Goal: Task Accomplishment & Management: Use online tool/utility

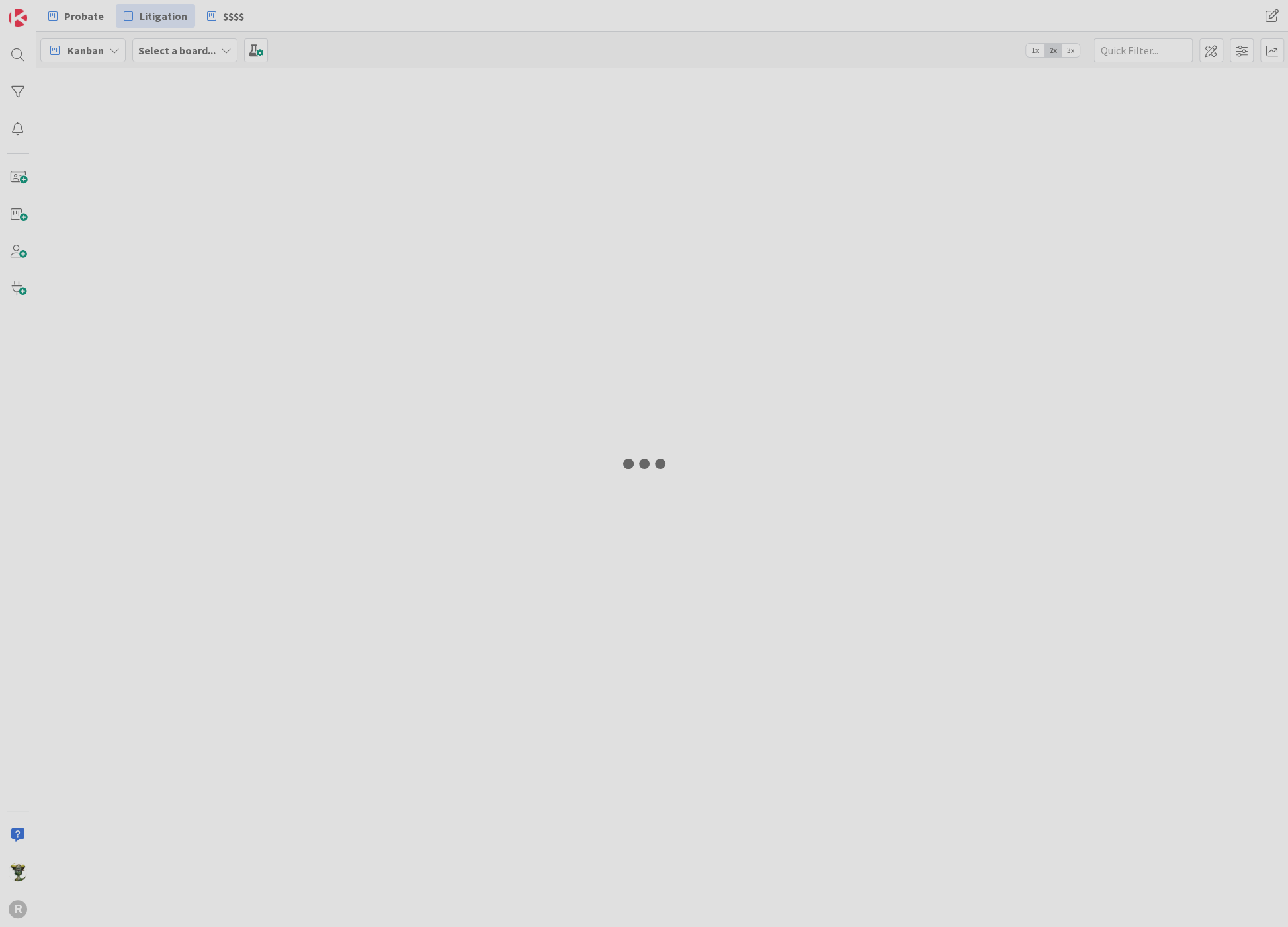
type input "tisiot"
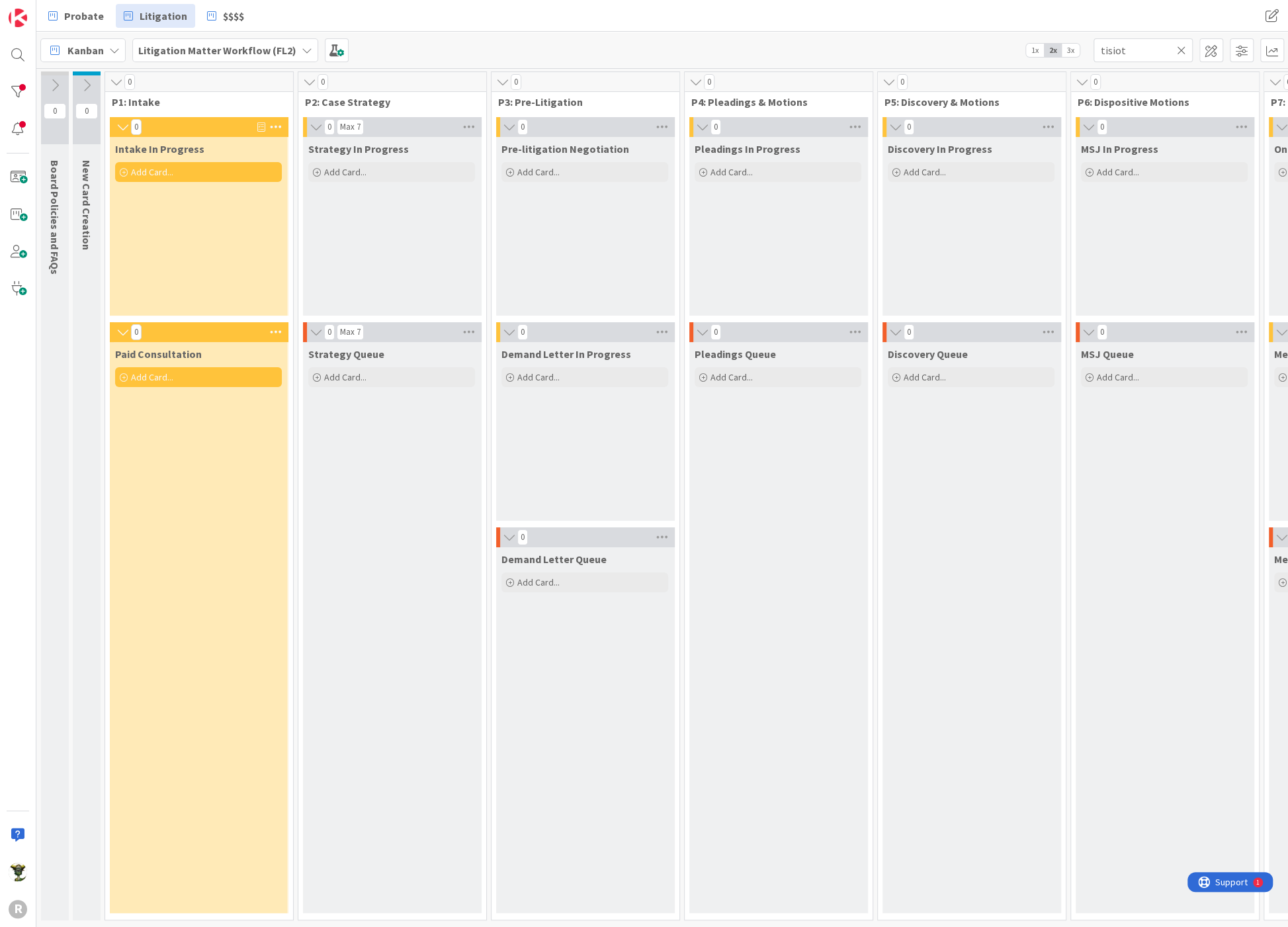
click at [1184, 49] on icon at bounding box center [1182, 50] width 9 height 12
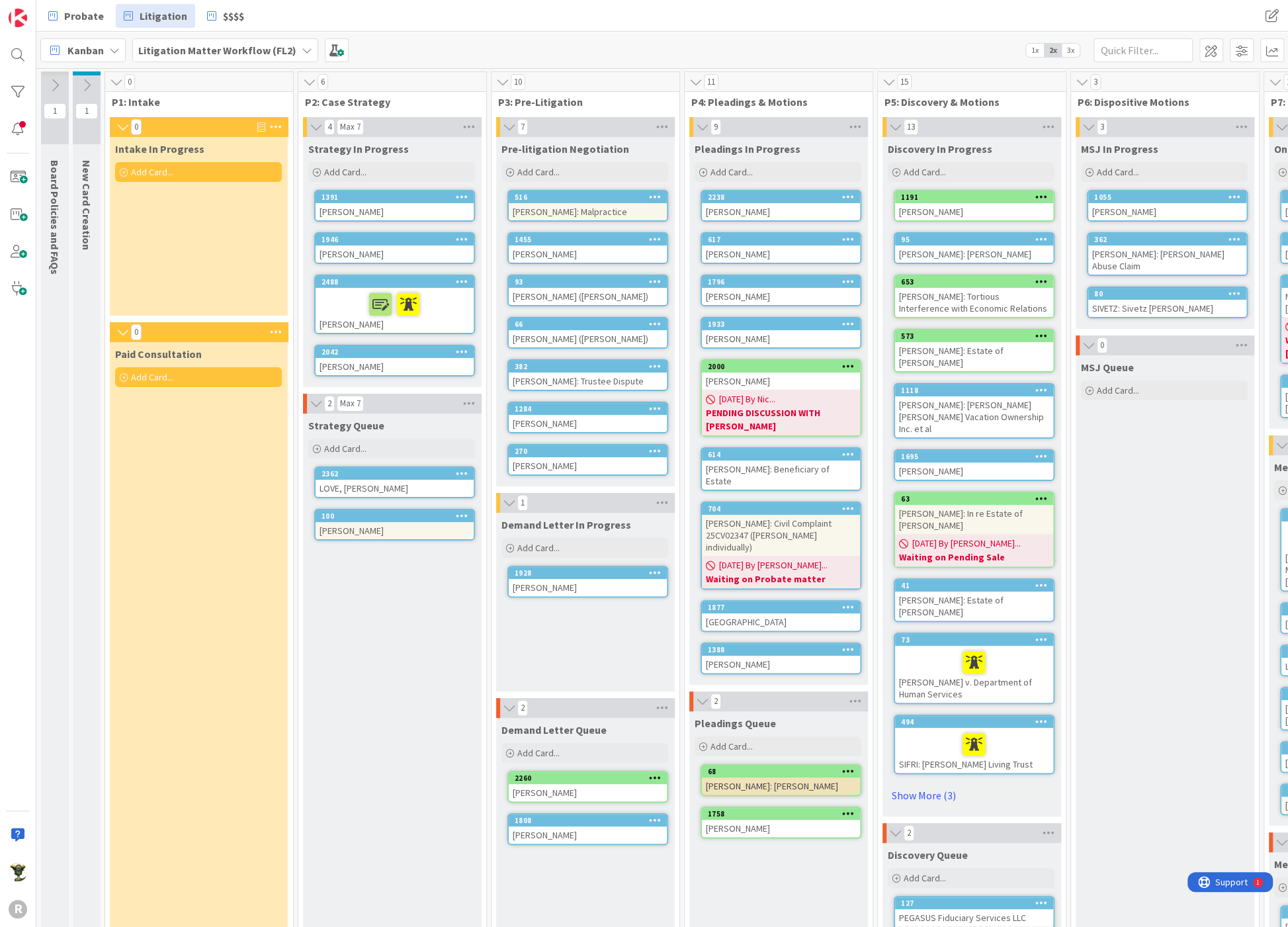
click at [148, 171] on span "Add Card..." at bounding box center [151, 172] width 42 height 12
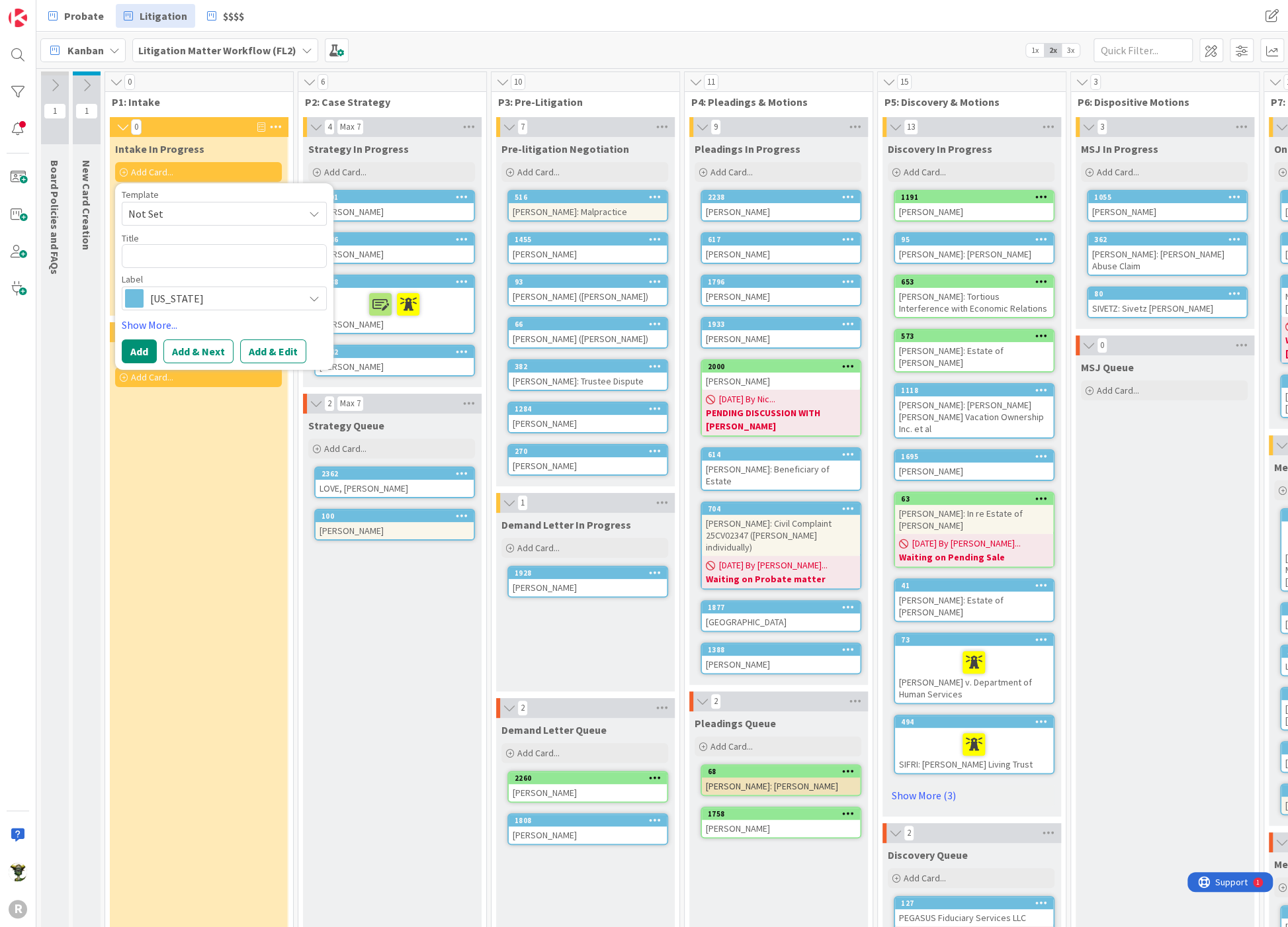
type textarea "x"
type textarea "R"
type textarea "x"
type textarea "RI"
type textarea "x"
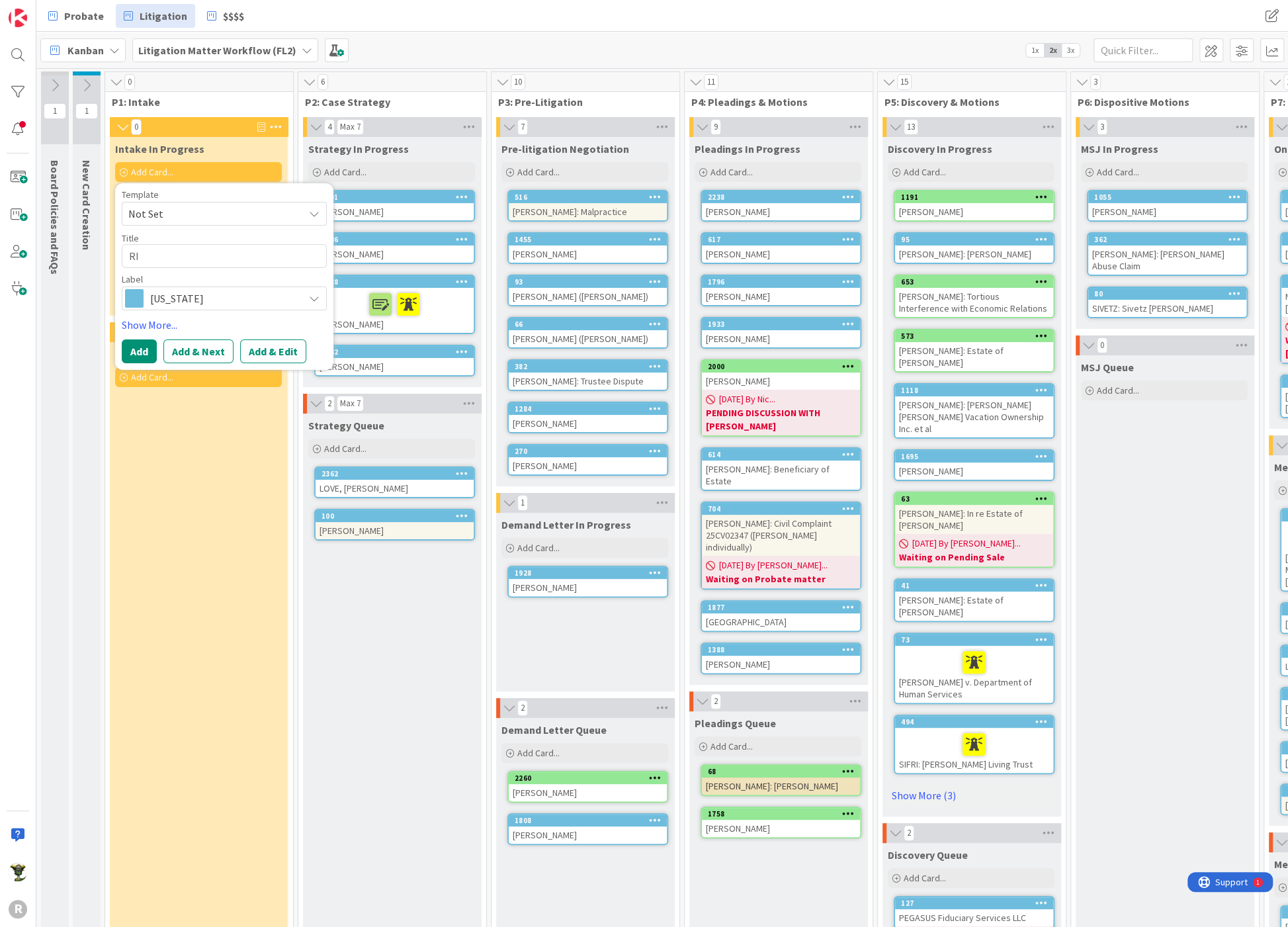
type textarea "RIT"
type textarea "x"
type textarea "RITZ"
type textarea "x"
type textarea "[PERSON_NAME]"
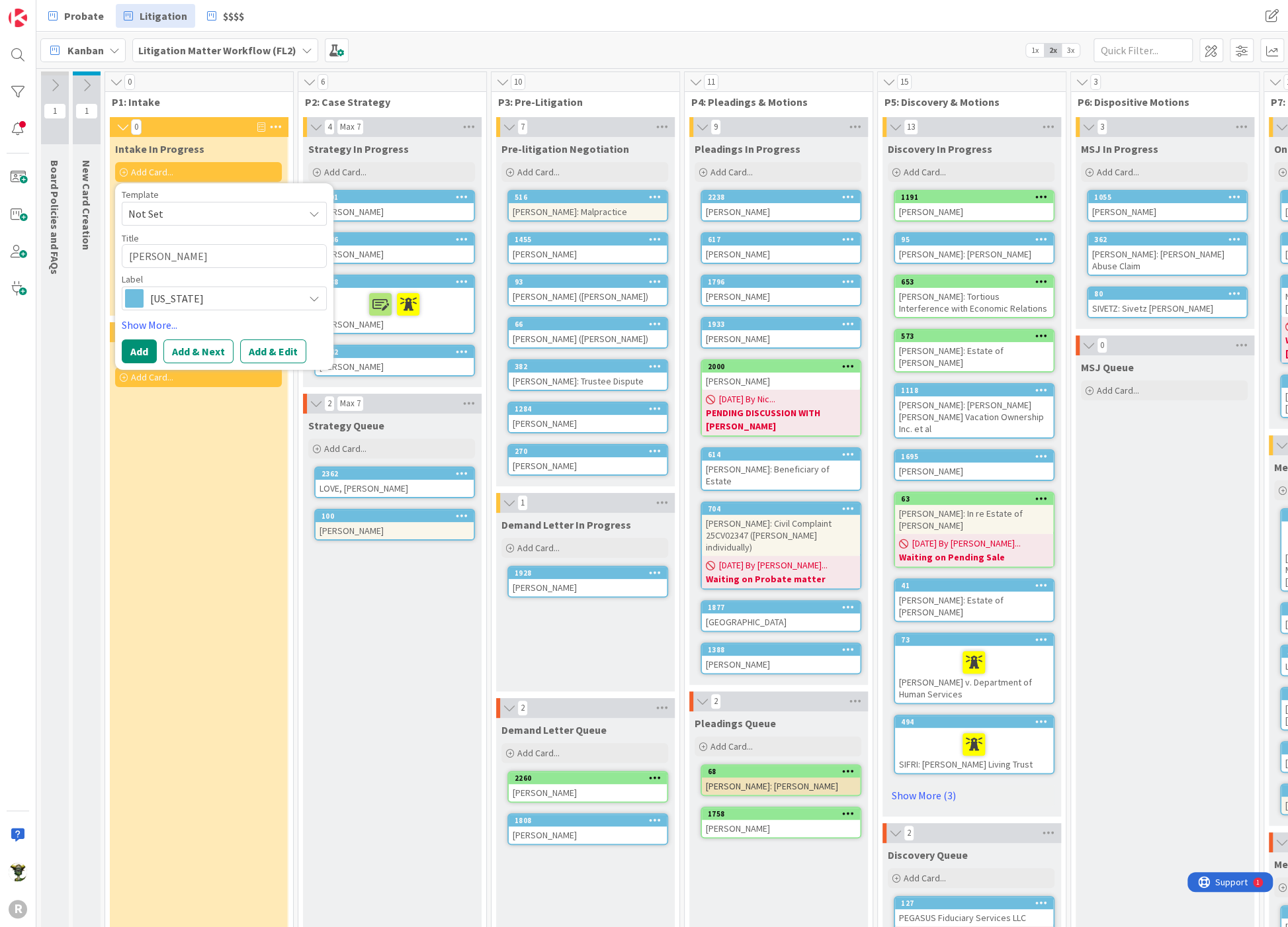
type textarea "x"
type textarea "[PERSON_NAME]"
type textarea "x"
type textarea "[PERSON_NAME],"
type textarea "x"
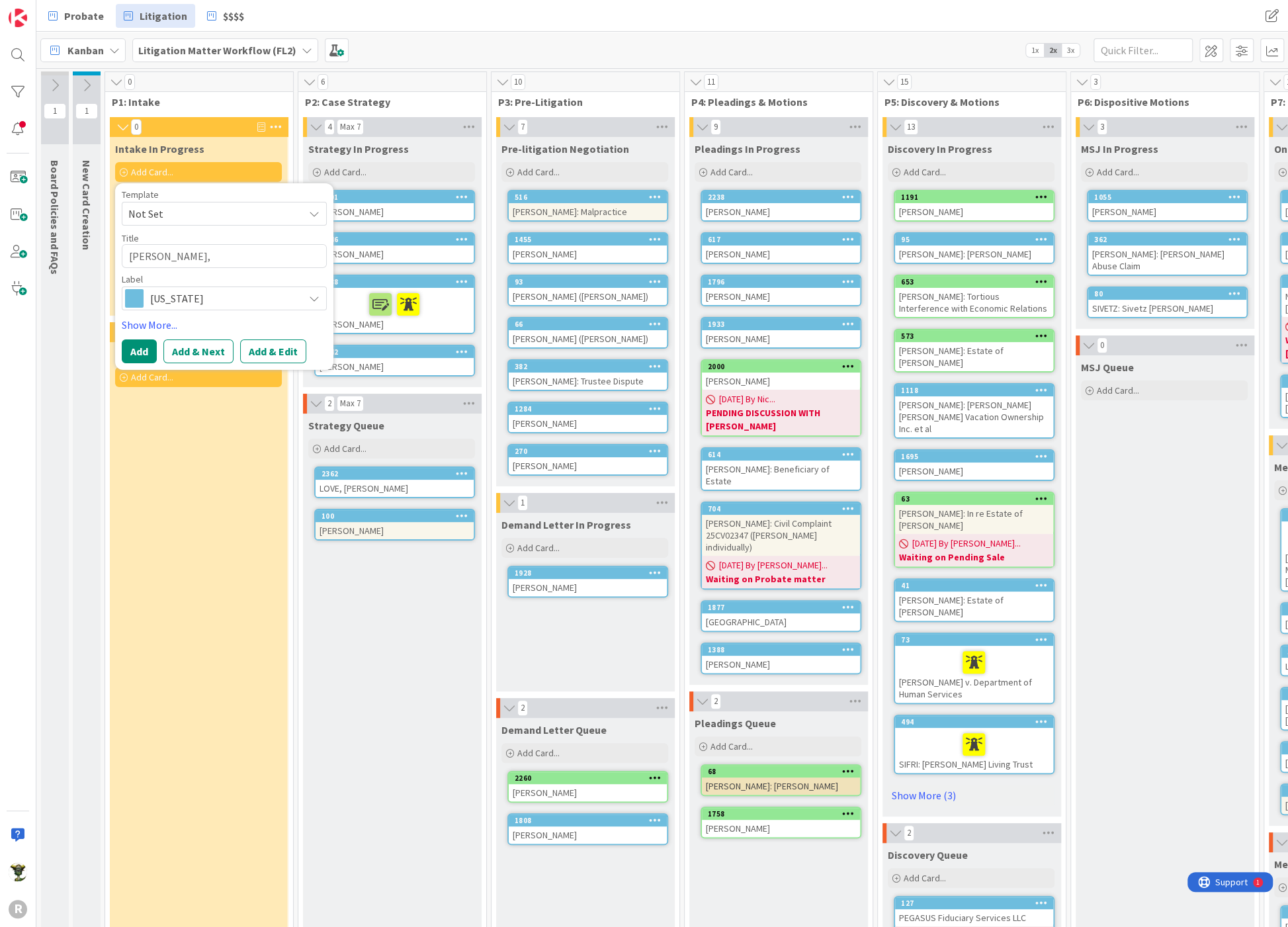
type textarea "[PERSON_NAME],"
type textarea "x"
type textarea "[PERSON_NAME], R"
type textarea "x"
type textarea "[PERSON_NAME]"
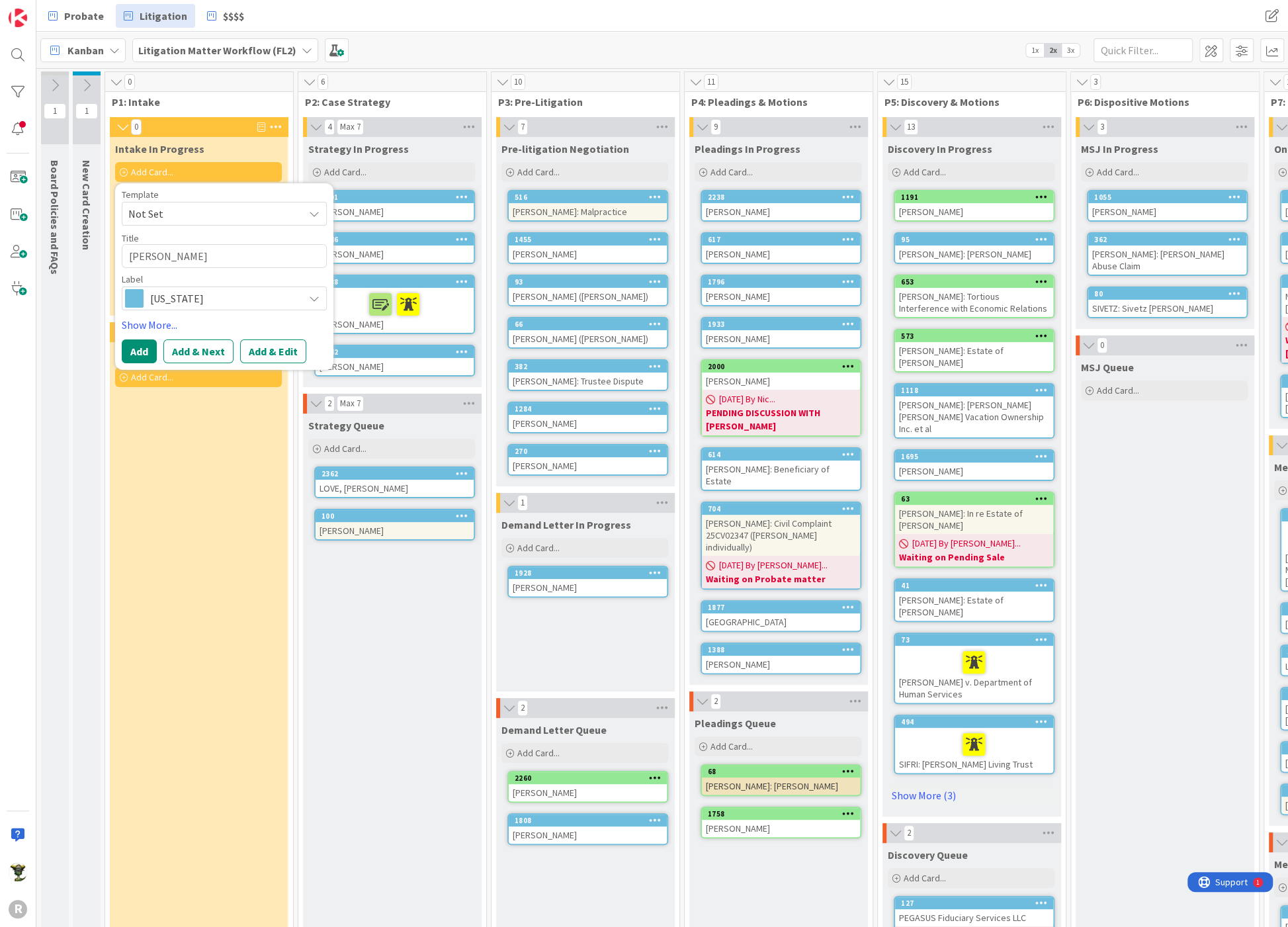
type textarea "x"
type textarea "[PERSON_NAME]"
type textarea "x"
type textarea "[PERSON_NAME]"
type textarea "x"
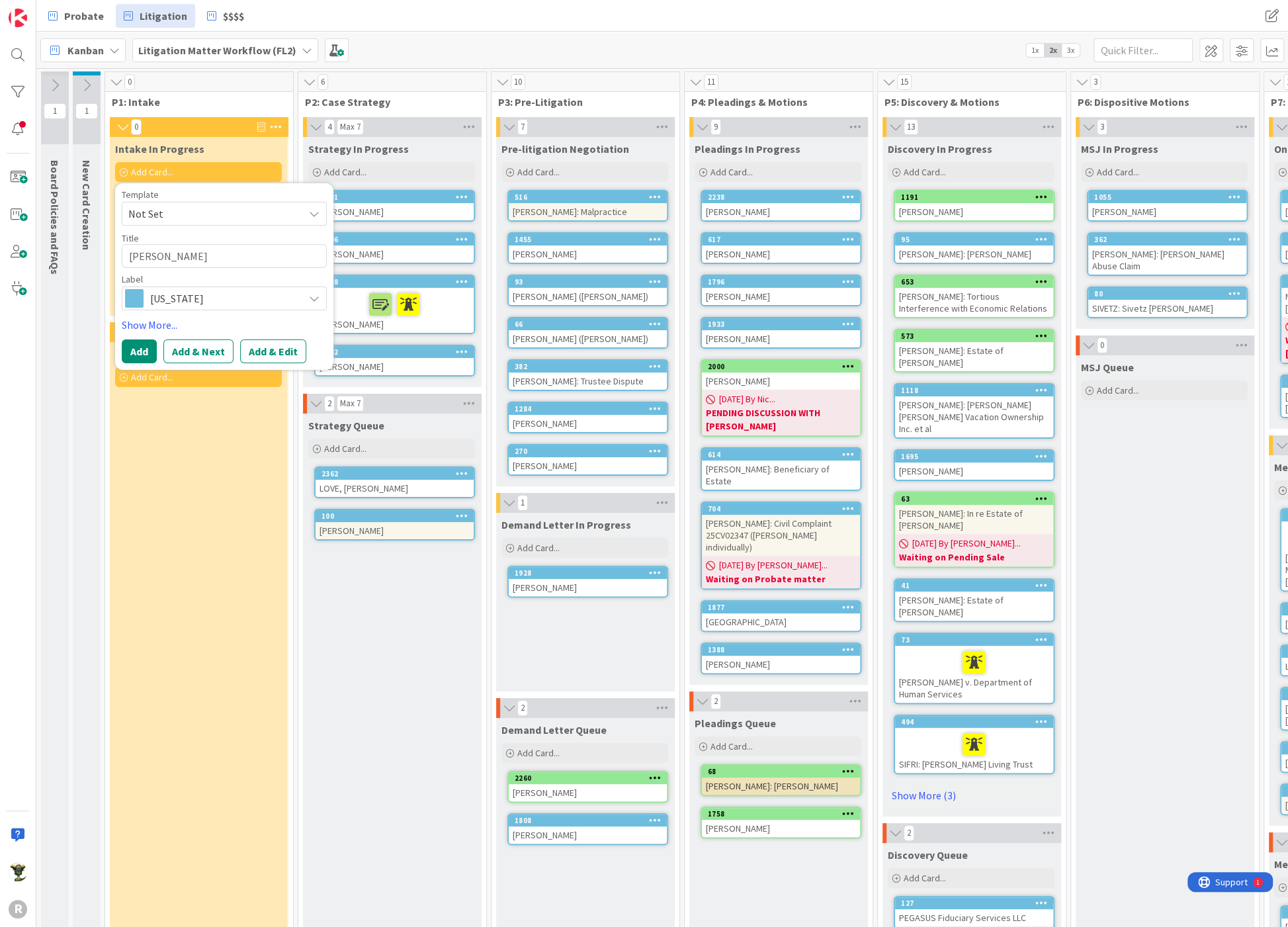
type textarea "[PERSON_NAME]"
type textarea "x"
type textarea "[PERSON_NAME]"
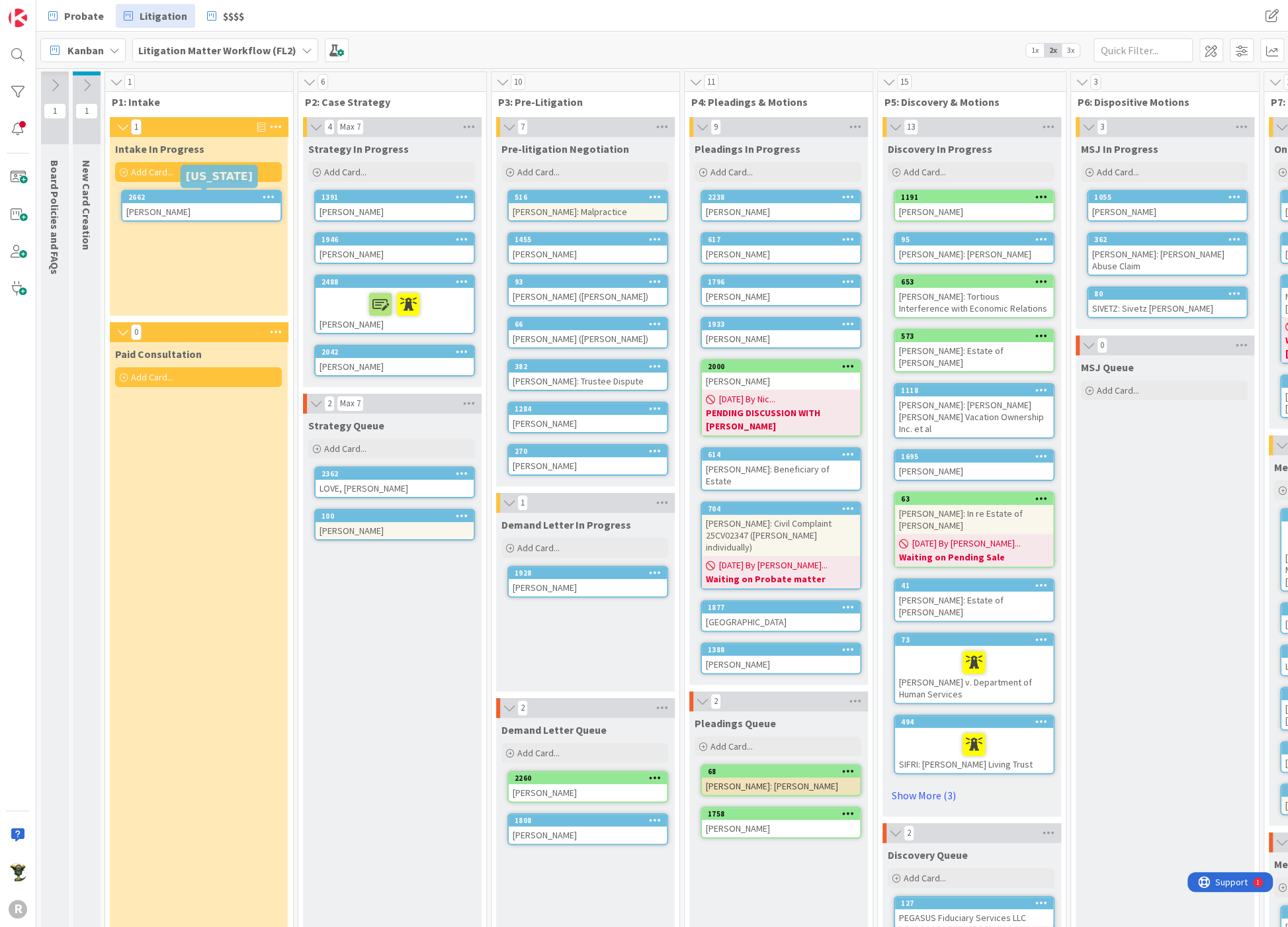
click at [207, 200] on div "2662" at bounding box center [205, 197] width 152 height 9
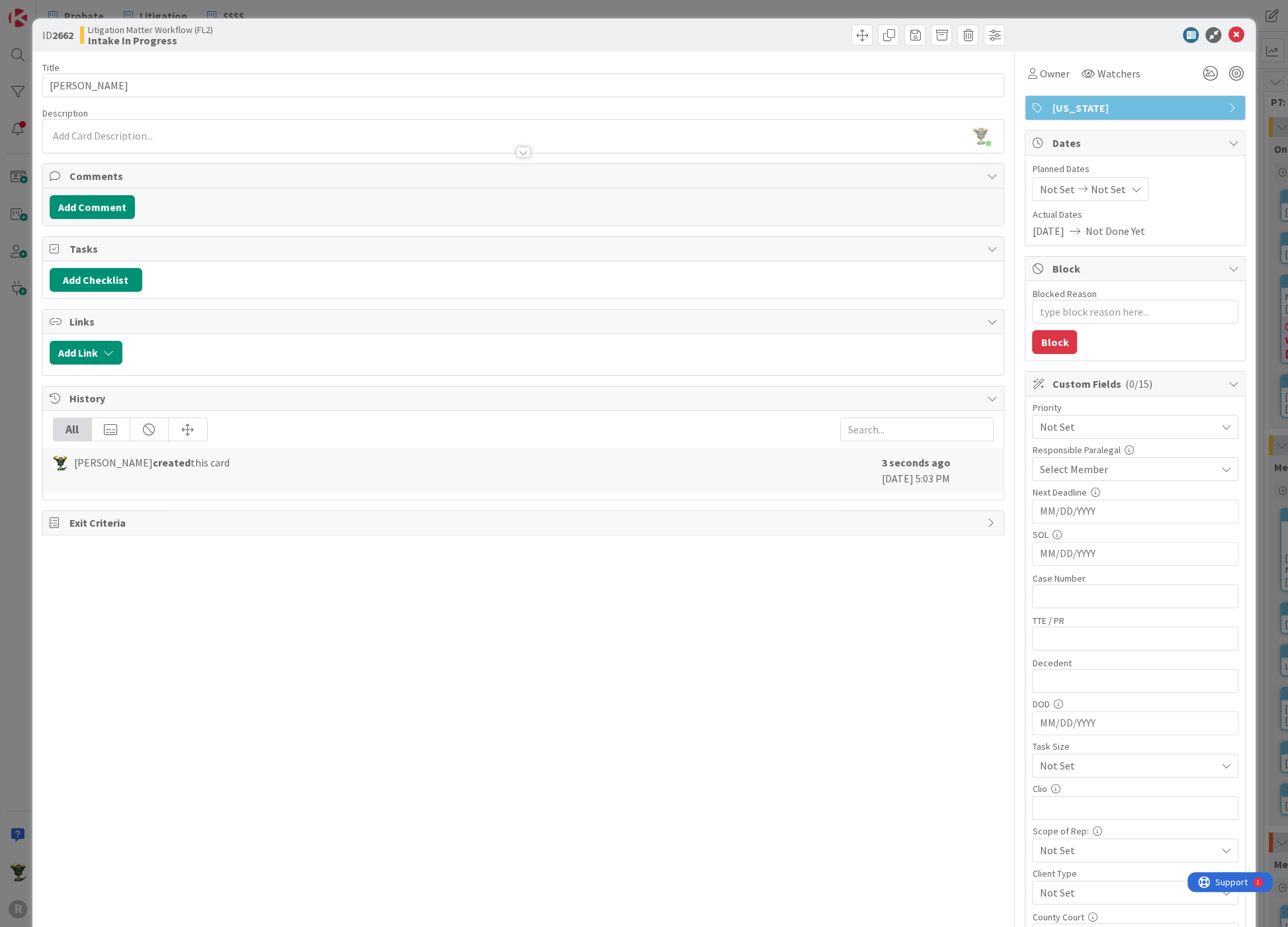
click at [85, 132] on div "[PERSON_NAME] just joined" at bounding box center [523, 136] width 962 height 33
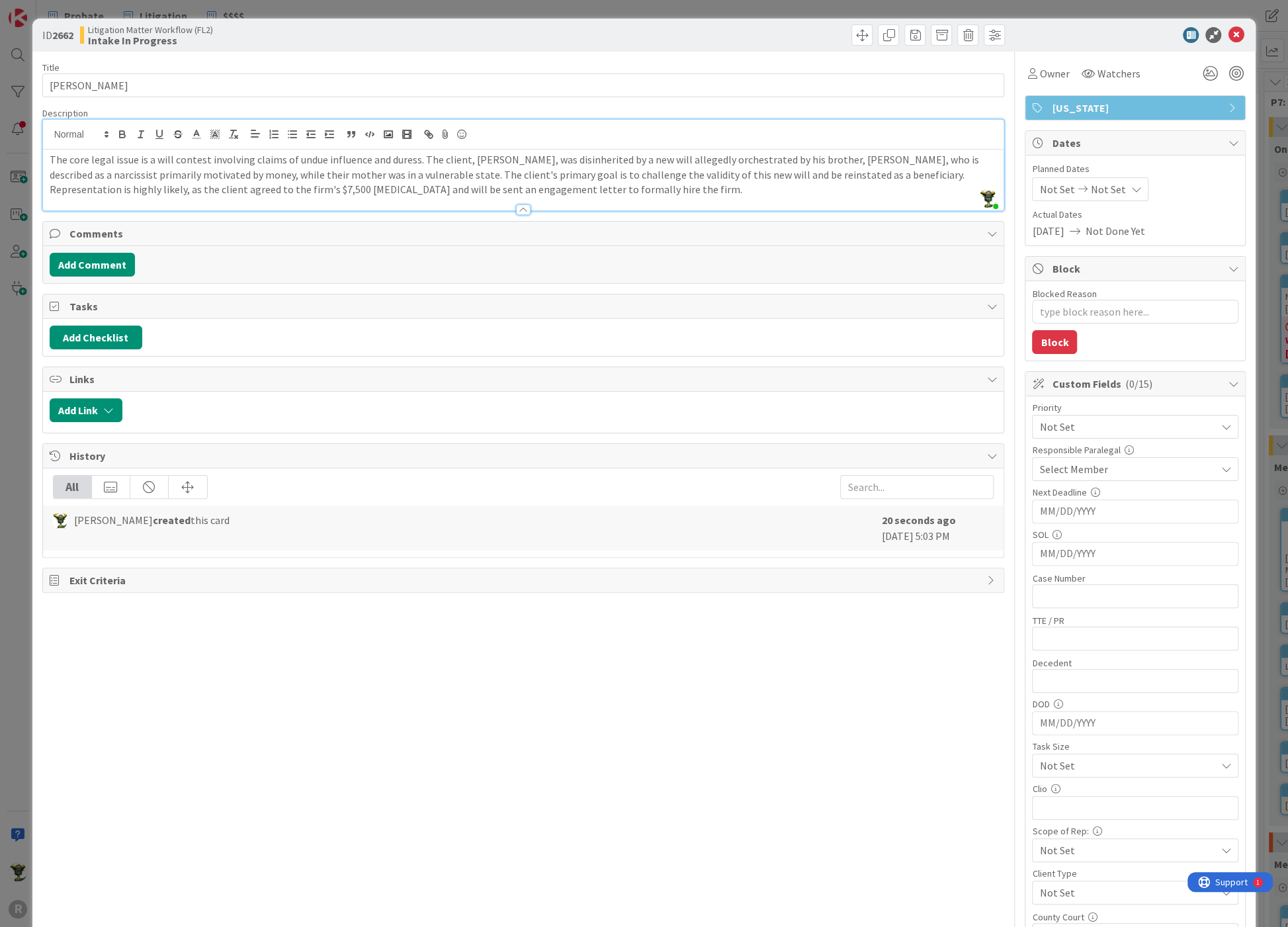
click at [282, 166] on p "The core legal issue is a will contest involving claims of undue influence and …" at bounding box center [523, 174] width 948 height 45
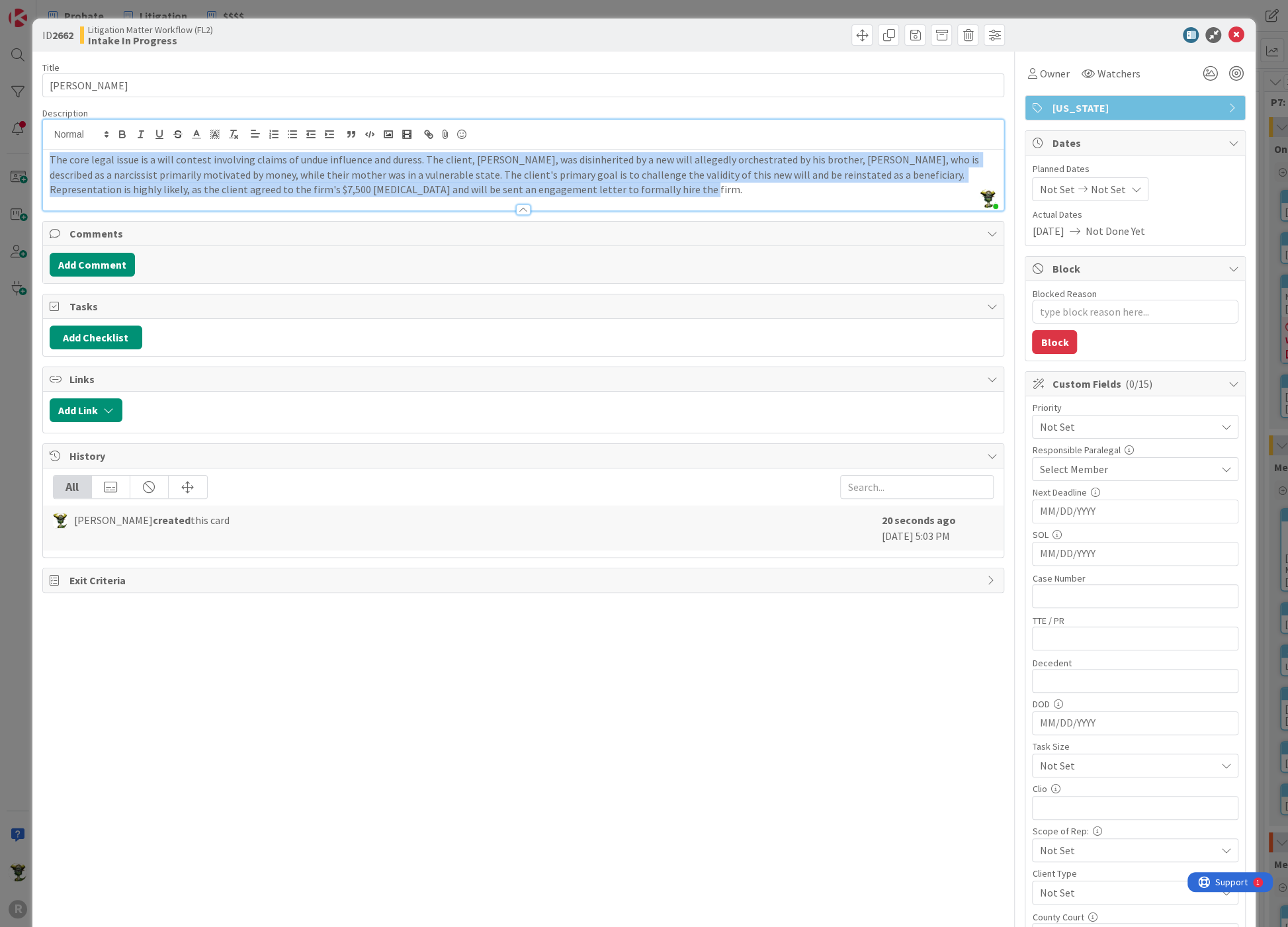
click at [282, 166] on p "The core legal issue is a will contest involving claims of undue influence and …" at bounding box center [523, 174] width 948 height 45
click at [195, 134] on line at bounding box center [196, 134] width 4 height 0
click at [194, 151] on span at bounding box center [198, 151] width 11 height 11
click at [665, 187] on p "The core legal issue is a will contest involving claims of undue influence and …" at bounding box center [523, 174] width 948 height 45
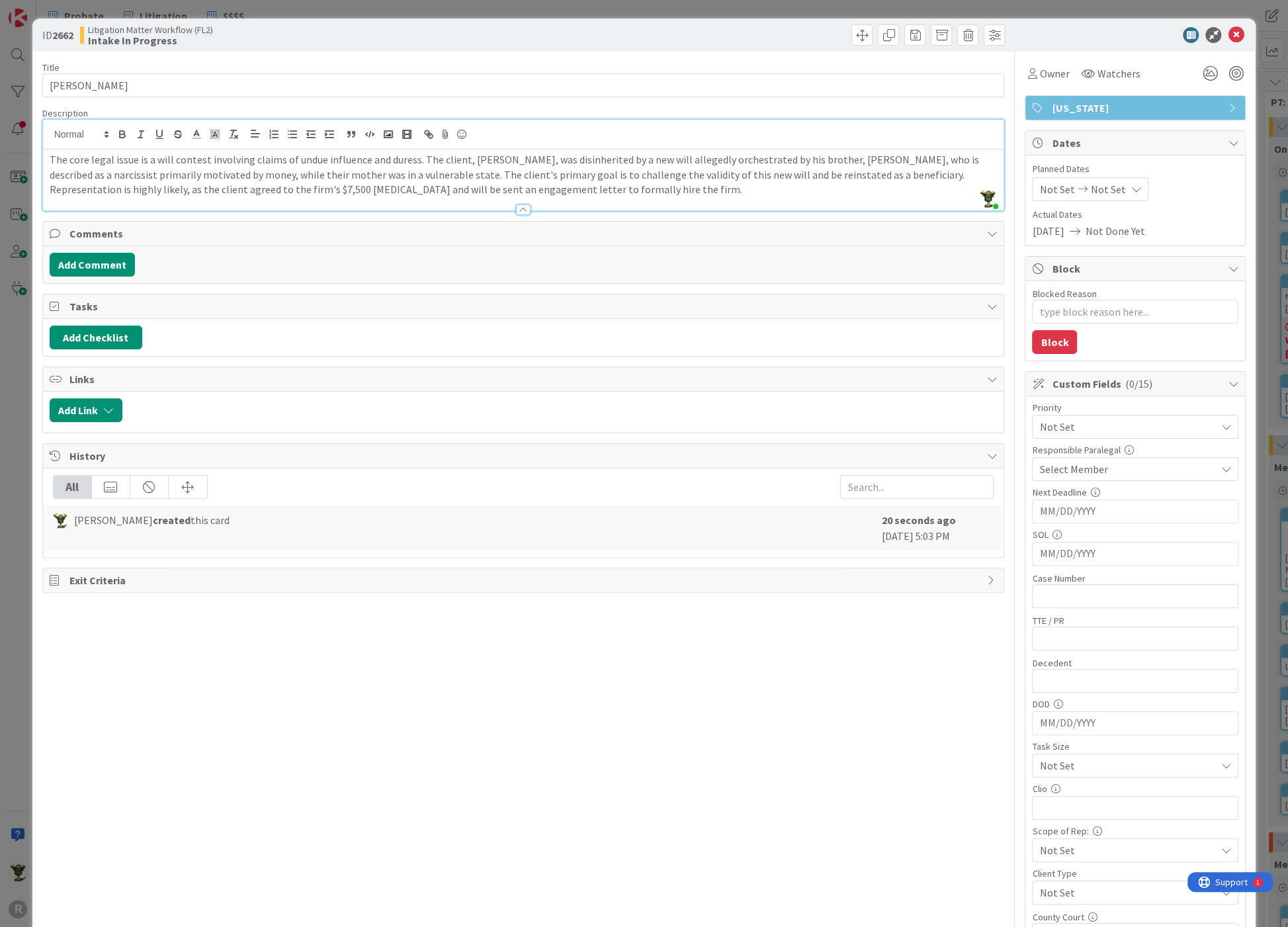
click at [121, 107] on div "Description" at bounding box center [523, 113] width 962 height 12
click at [217, 259] on div "Add Comment" at bounding box center [523, 265] width 948 height 24
click at [337, 753] on div "Title 14 / 128 [PERSON_NAME] Description [PERSON_NAME] just joined The core leg…" at bounding box center [523, 598] width 962 height 1093
click at [105, 335] on button "Add Checklist" at bounding box center [96, 337] width 93 height 24
click at [84, 450] on link "Load template" at bounding box center [89, 456] width 67 height 13
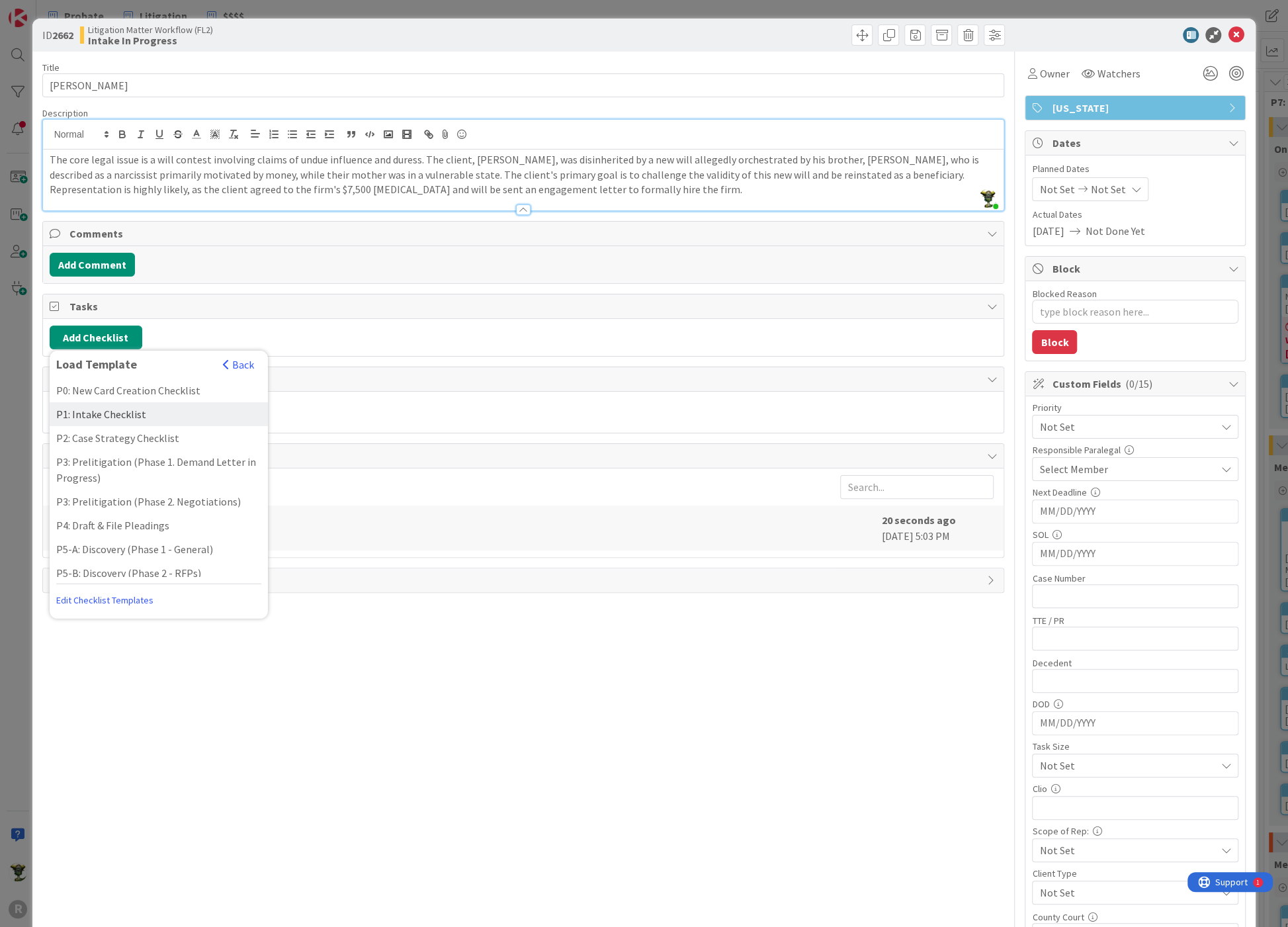
click at [98, 411] on div "P1: Intake Checklist" at bounding box center [158, 414] width 218 height 24
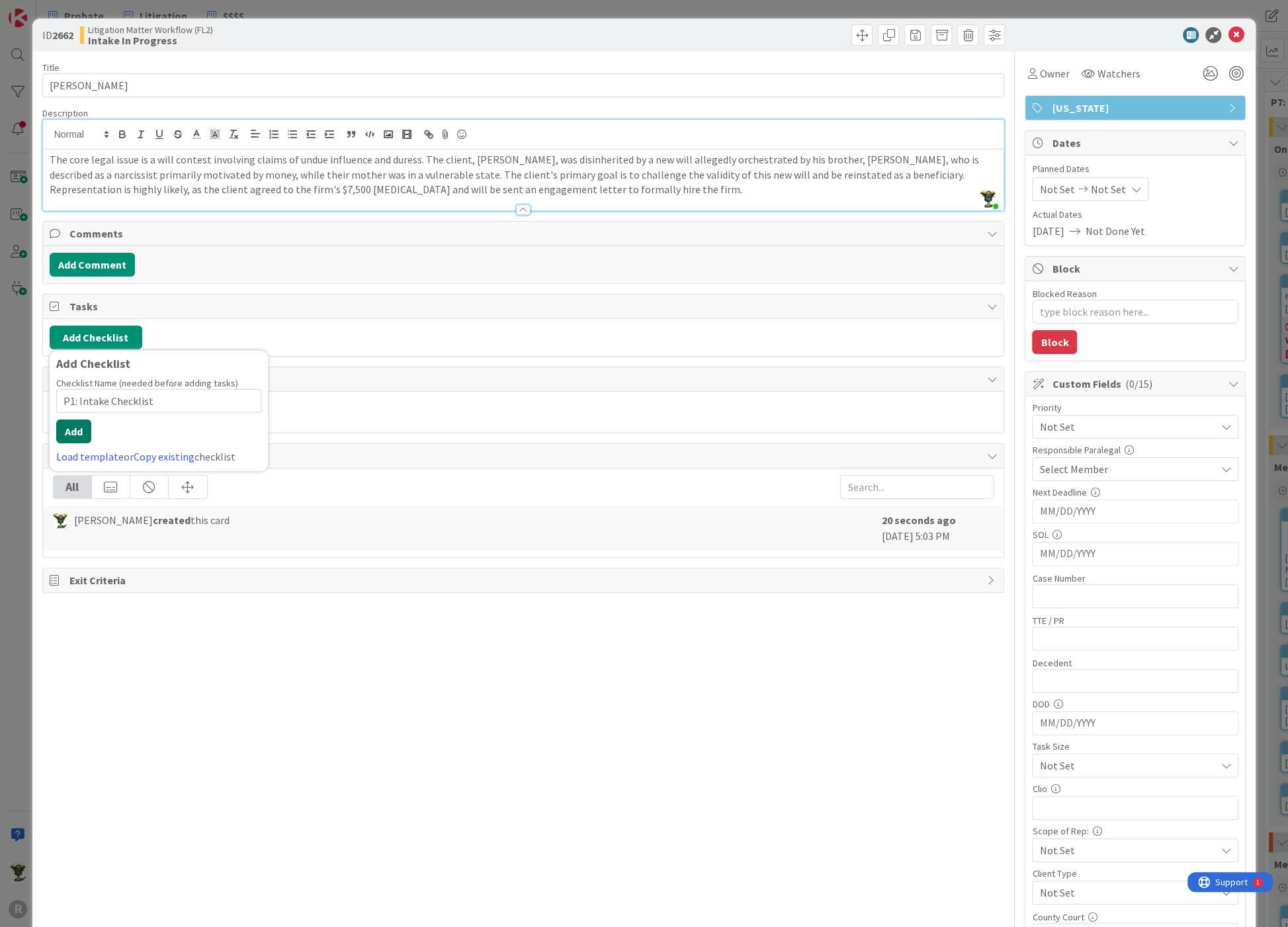
click at [68, 429] on button "Add" at bounding box center [73, 431] width 35 height 24
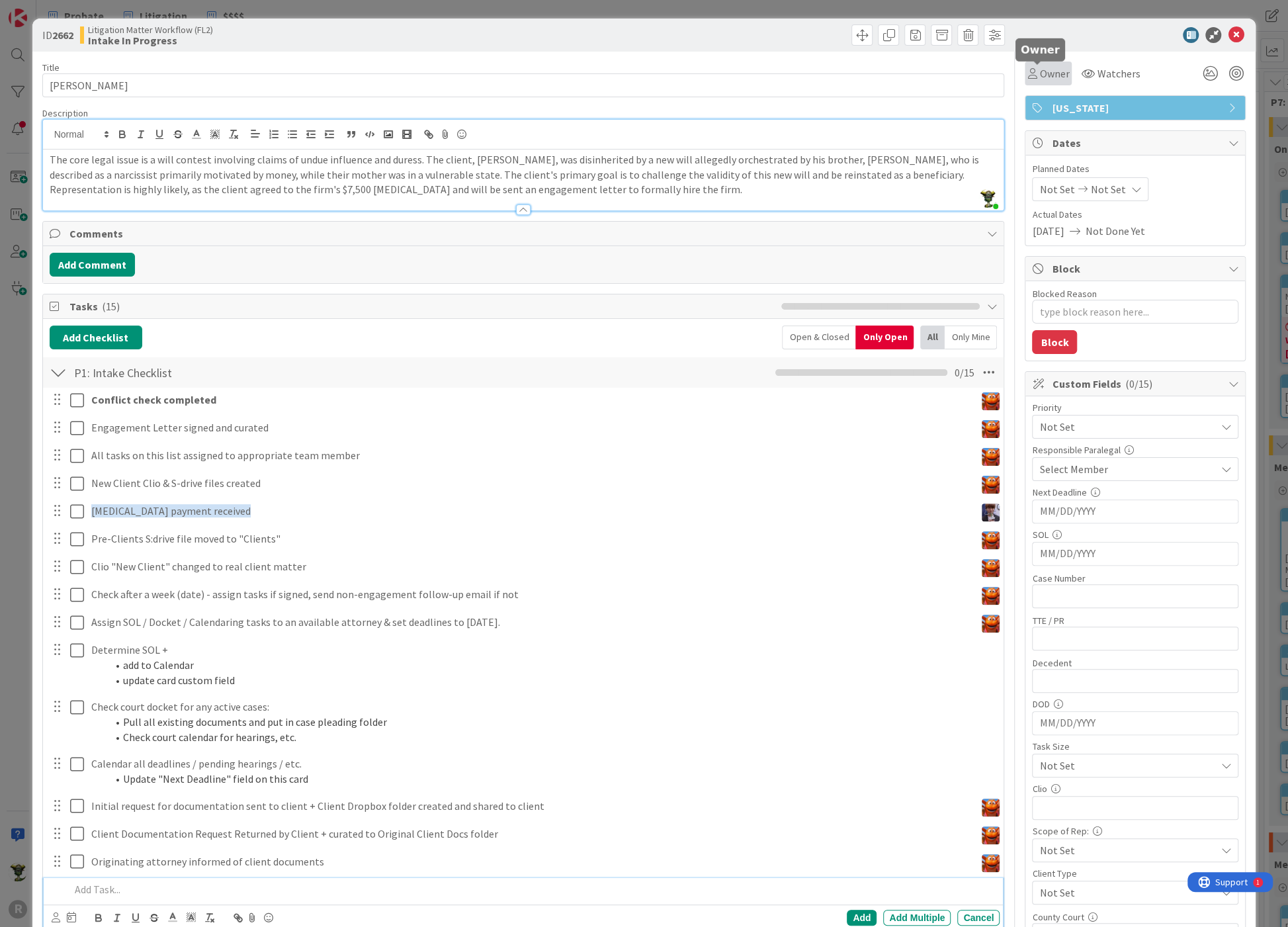
click at [1053, 67] on span "Owner" at bounding box center [1054, 73] width 30 height 16
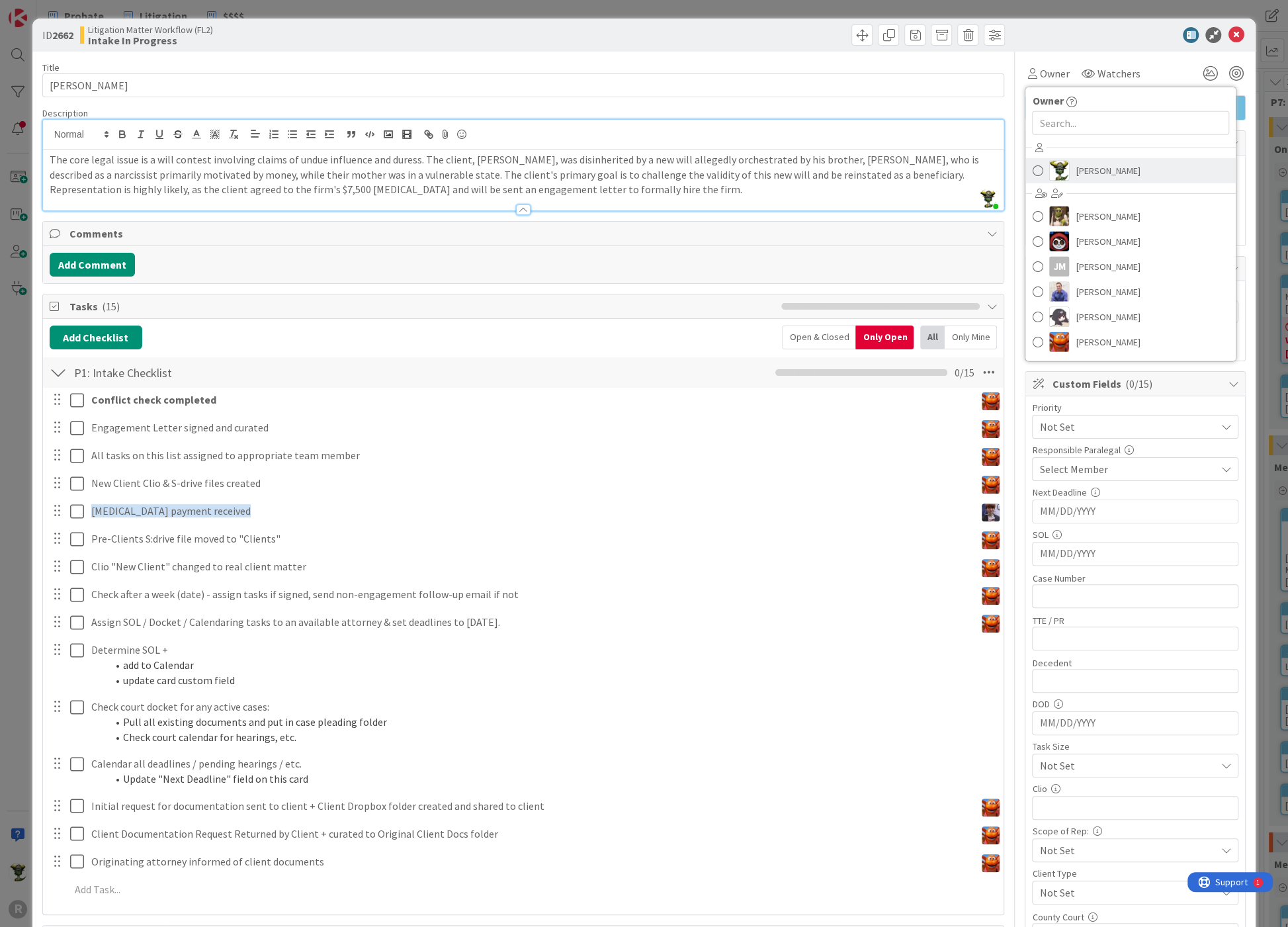
click at [1032, 171] on span at bounding box center [1038, 171] width 11 height 20
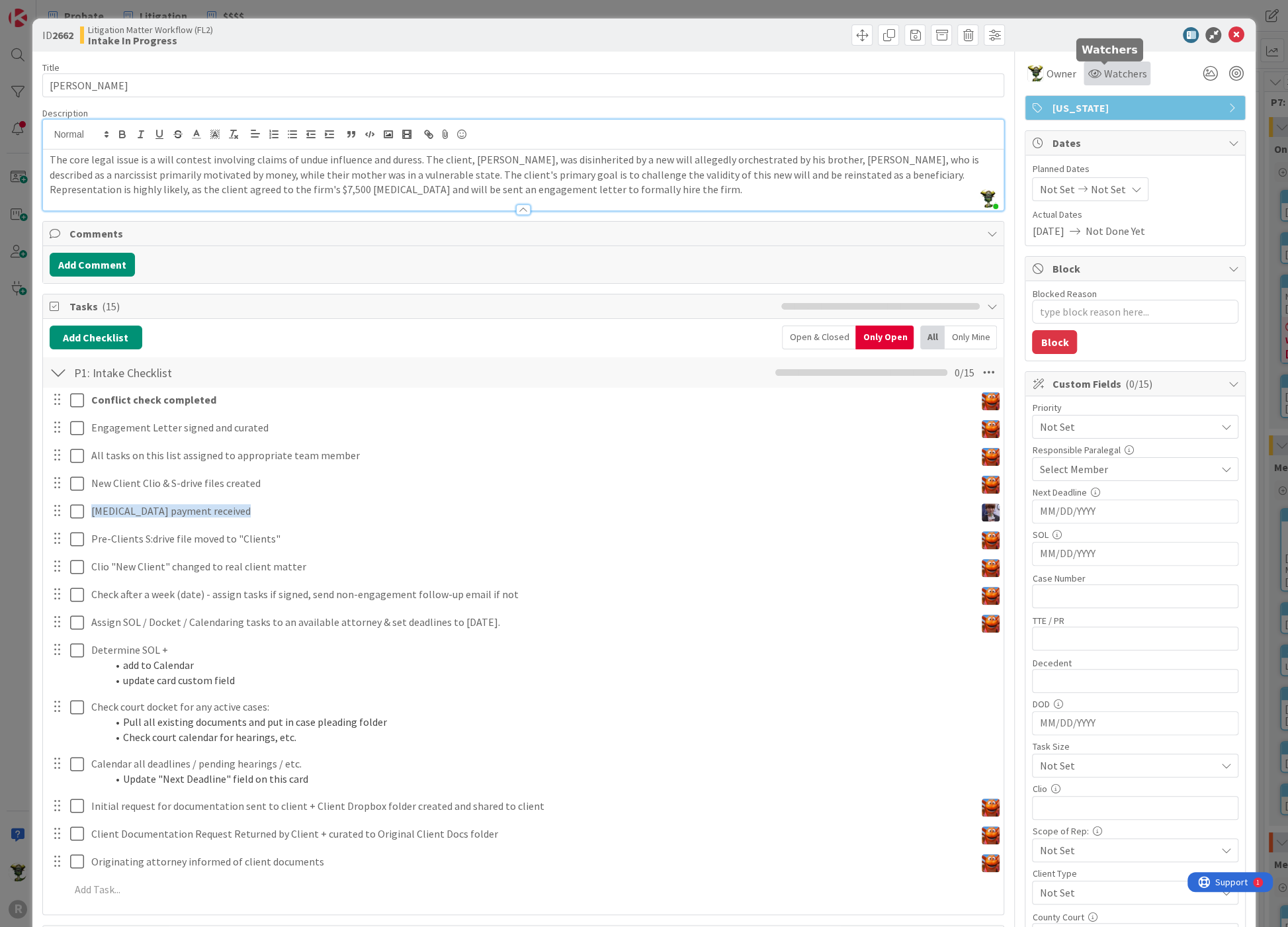
click at [1090, 75] on div "Watchers" at bounding box center [1117, 73] width 59 height 16
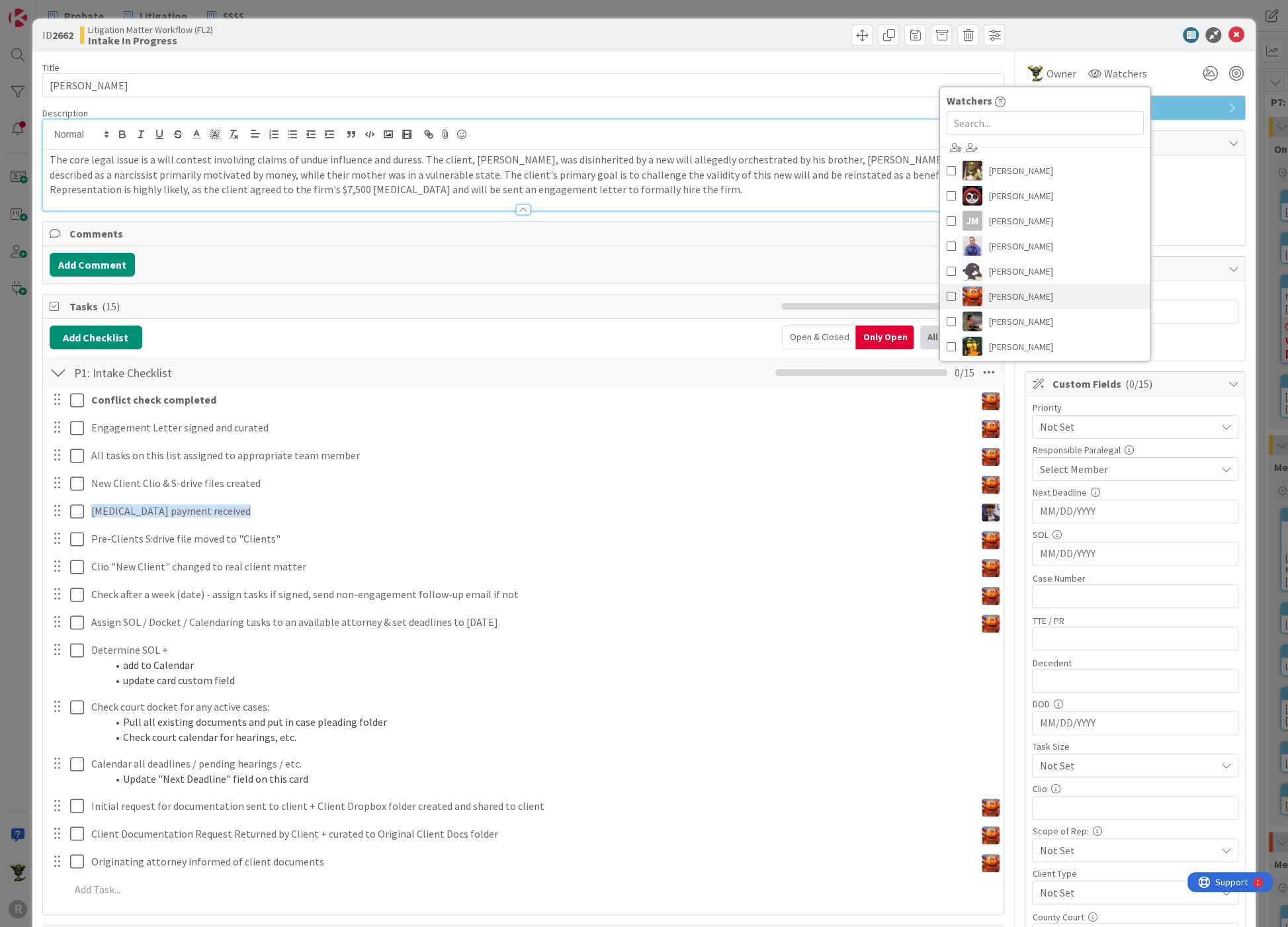
scroll to position [73, 0]
click at [947, 245] on span at bounding box center [952, 248] width 9 height 20
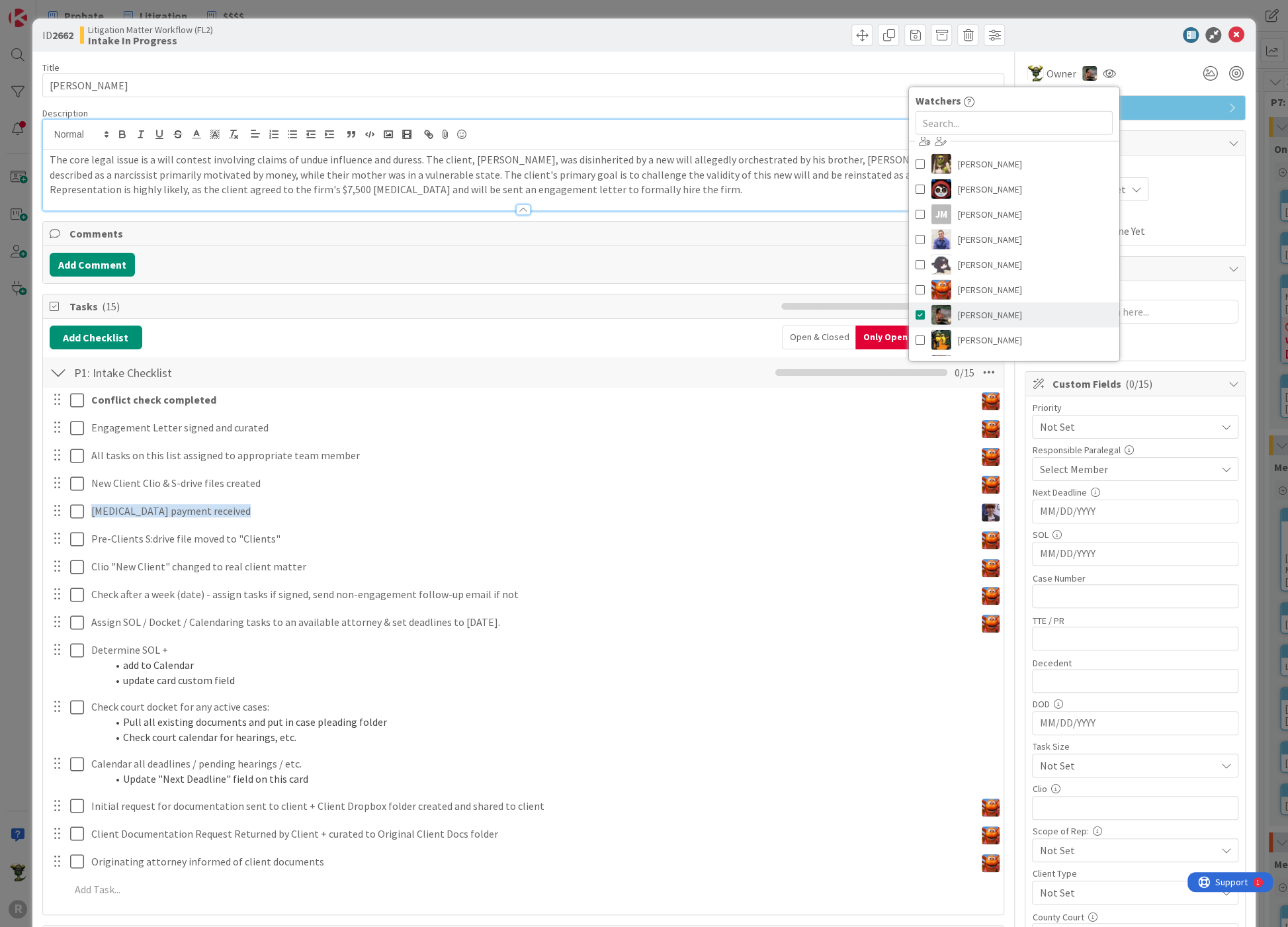
scroll to position [0, 0]
click at [932, 167] on img at bounding box center [942, 171] width 20 height 20
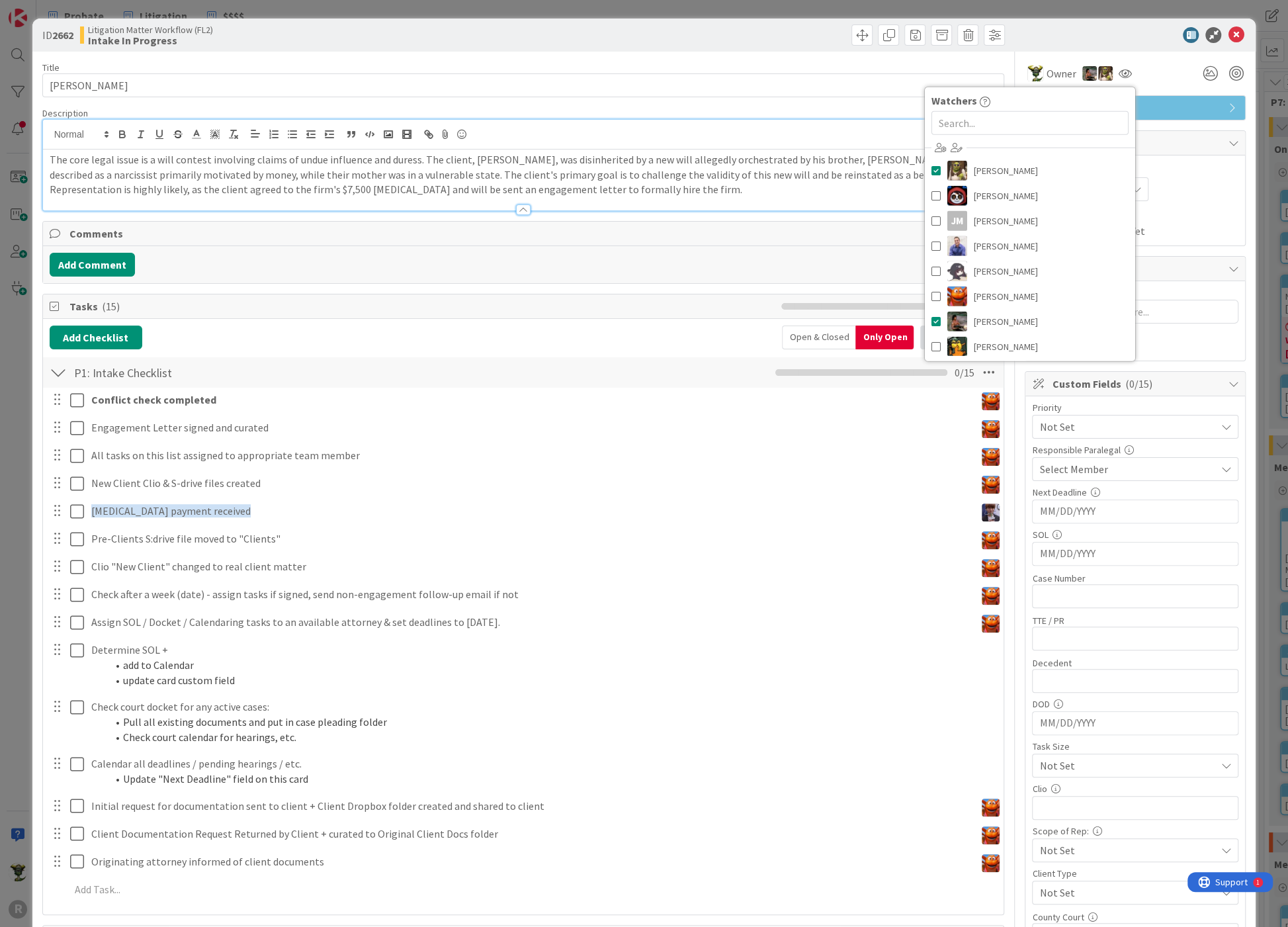
click at [1146, 63] on div "Owner Owner Remove Set as Watcher [PERSON_NAME] [PERSON_NAME] [PERSON_NAME] [PE…" at bounding box center [1135, 73] width 221 height 24
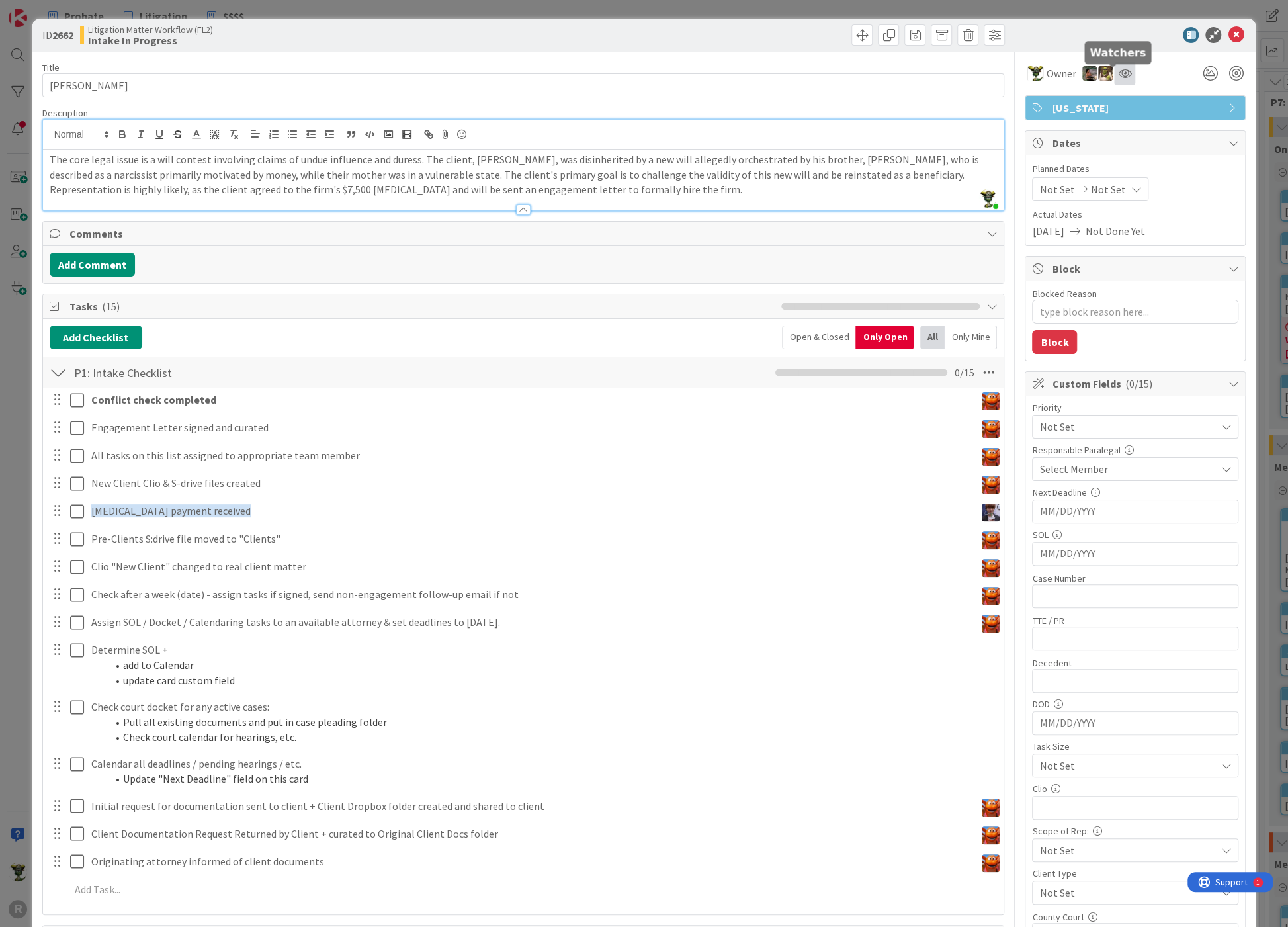
click at [1118, 75] on icon at bounding box center [1124, 73] width 13 height 11
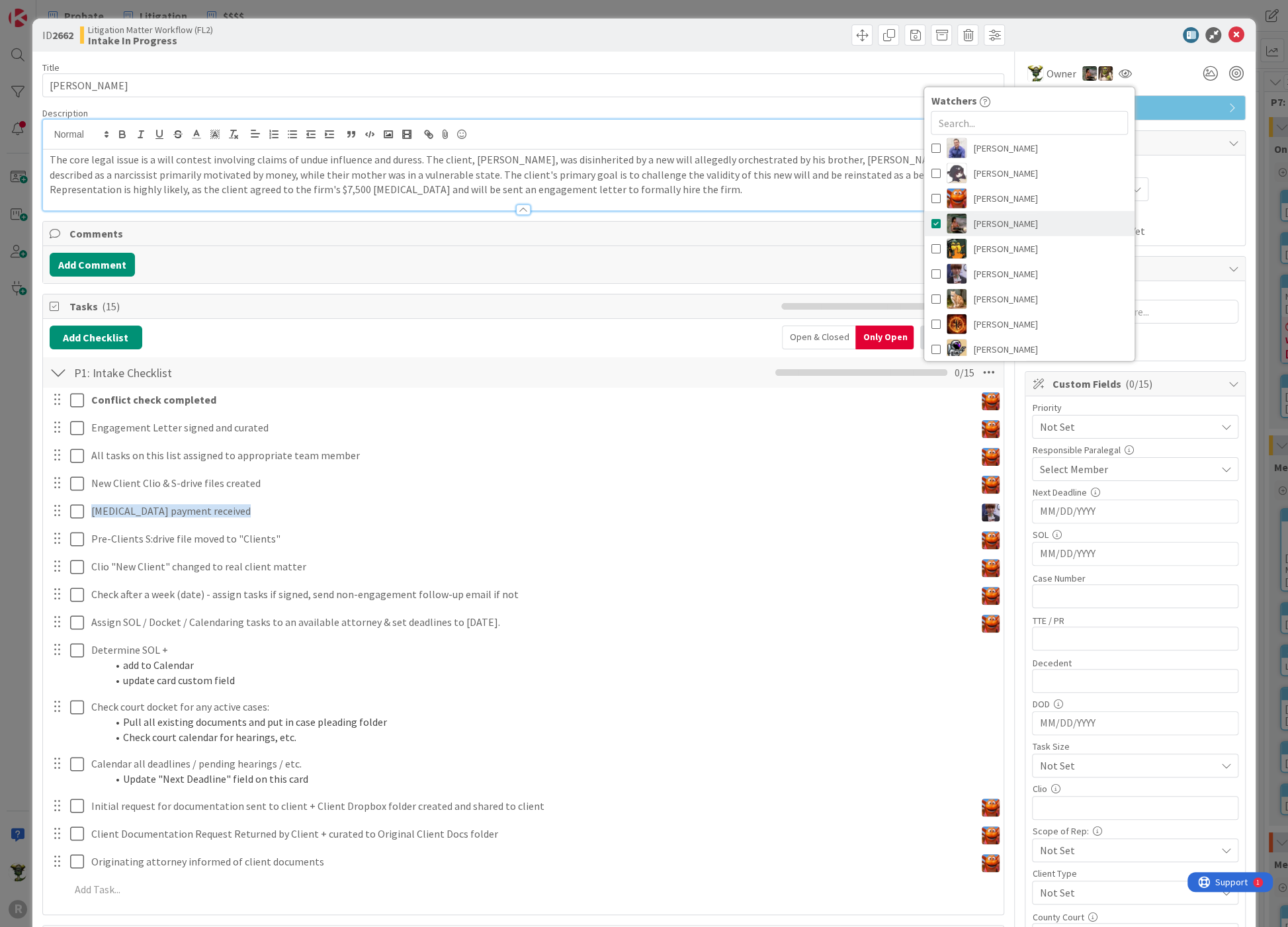
scroll to position [104, 0]
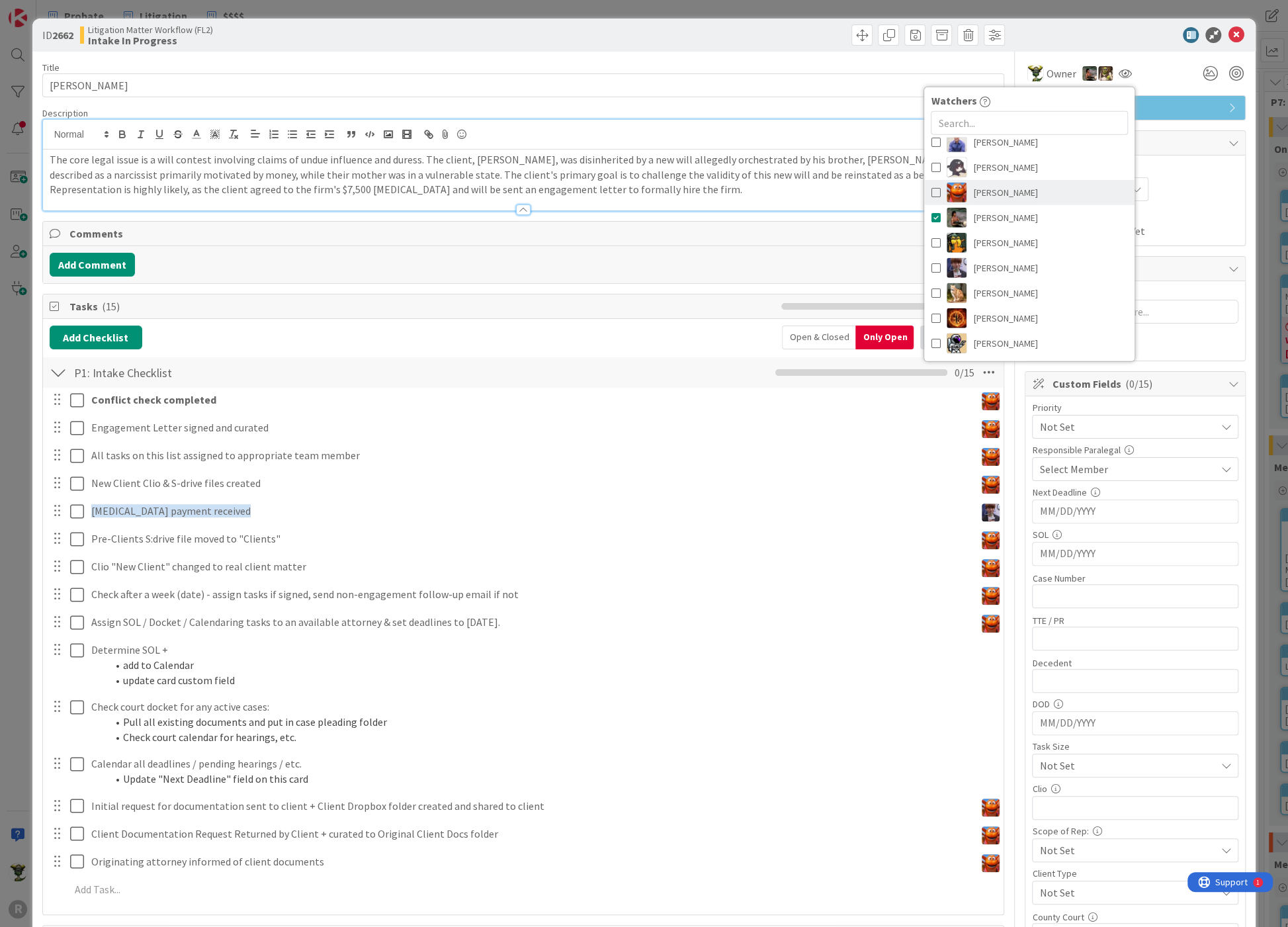
click at [975, 188] on span "[PERSON_NAME]" at bounding box center [1005, 192] width 64 height 20
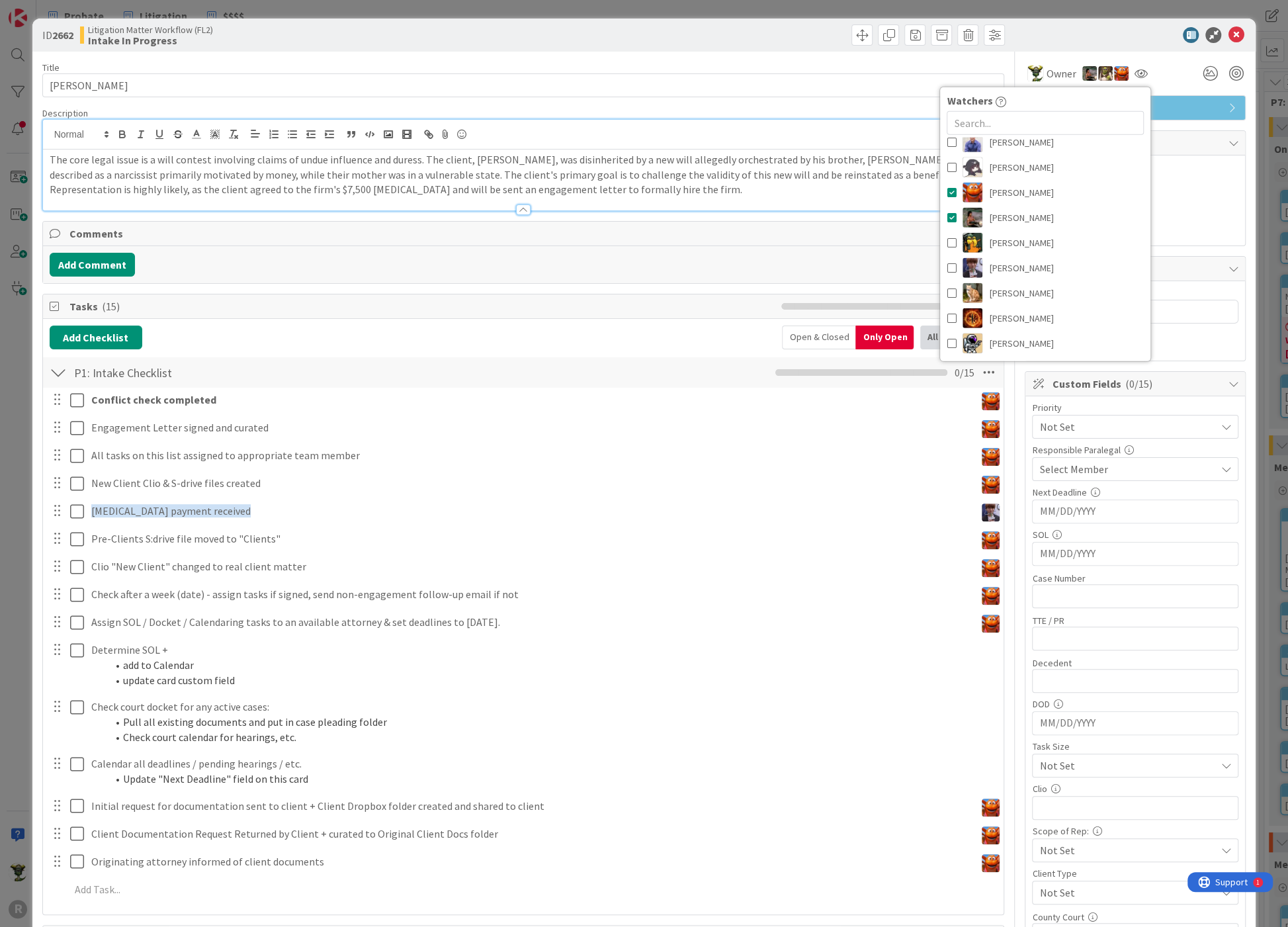
click at [1087, 36] on div at bounding box center [1129, 35] width 234 height 16
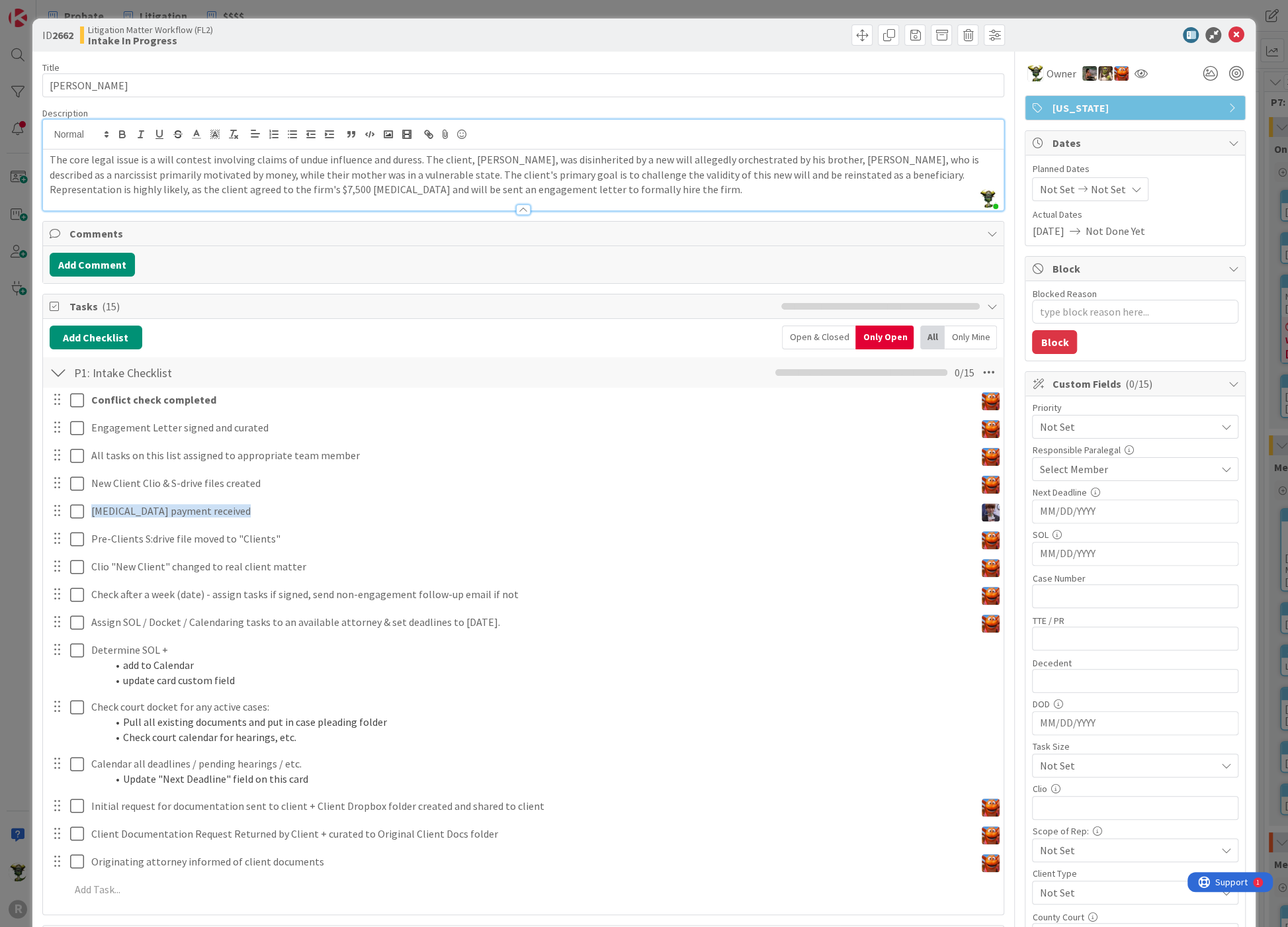
click at [540, 42] on div at bounding box center [766, 35] width 479 height 21
click at [1134, 73] on icon at bounding box center [1140, 73] width 13 height 11
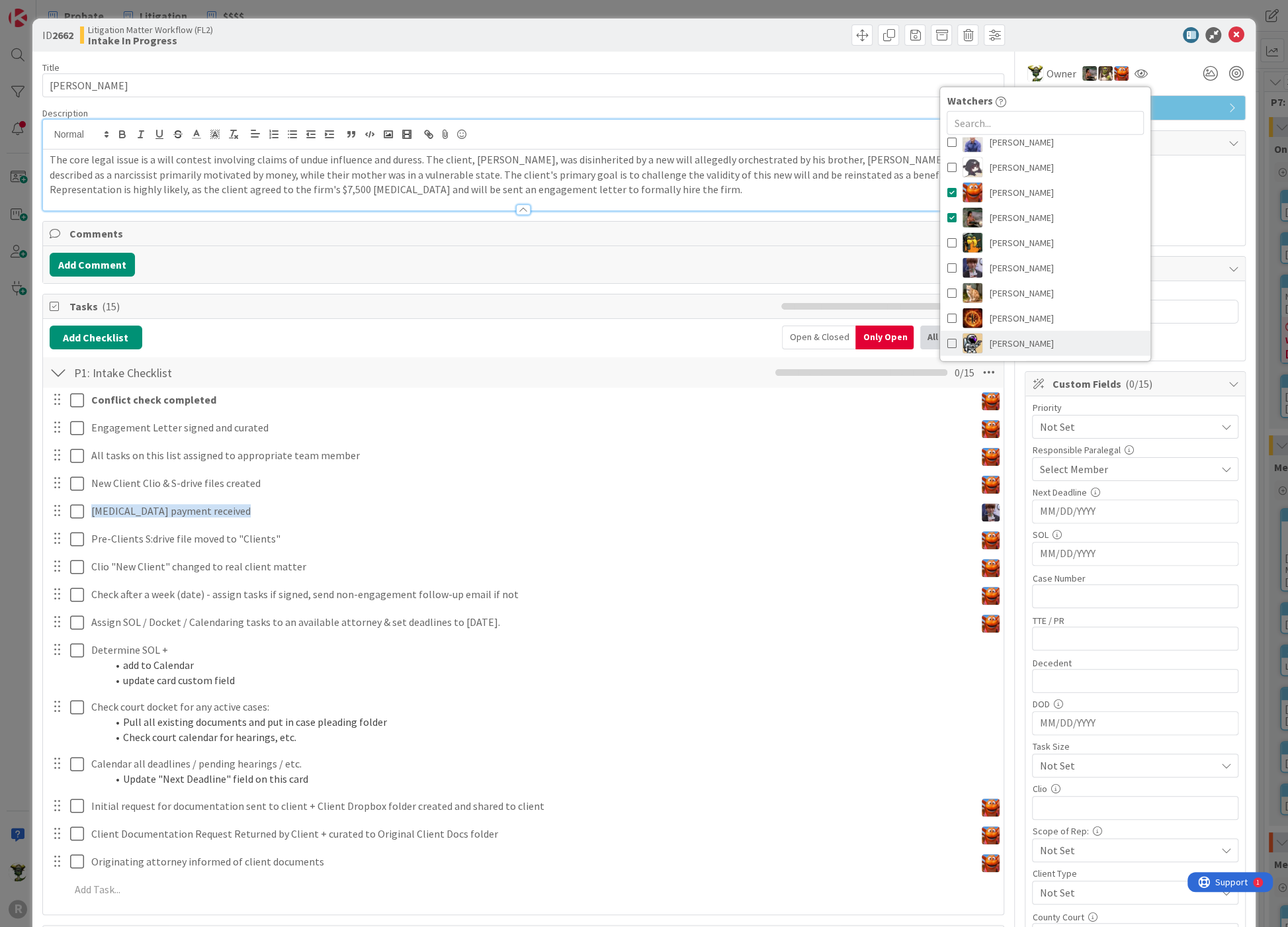
click at [962, 344] on img at bounding box center [972, 344] width 20 height 20
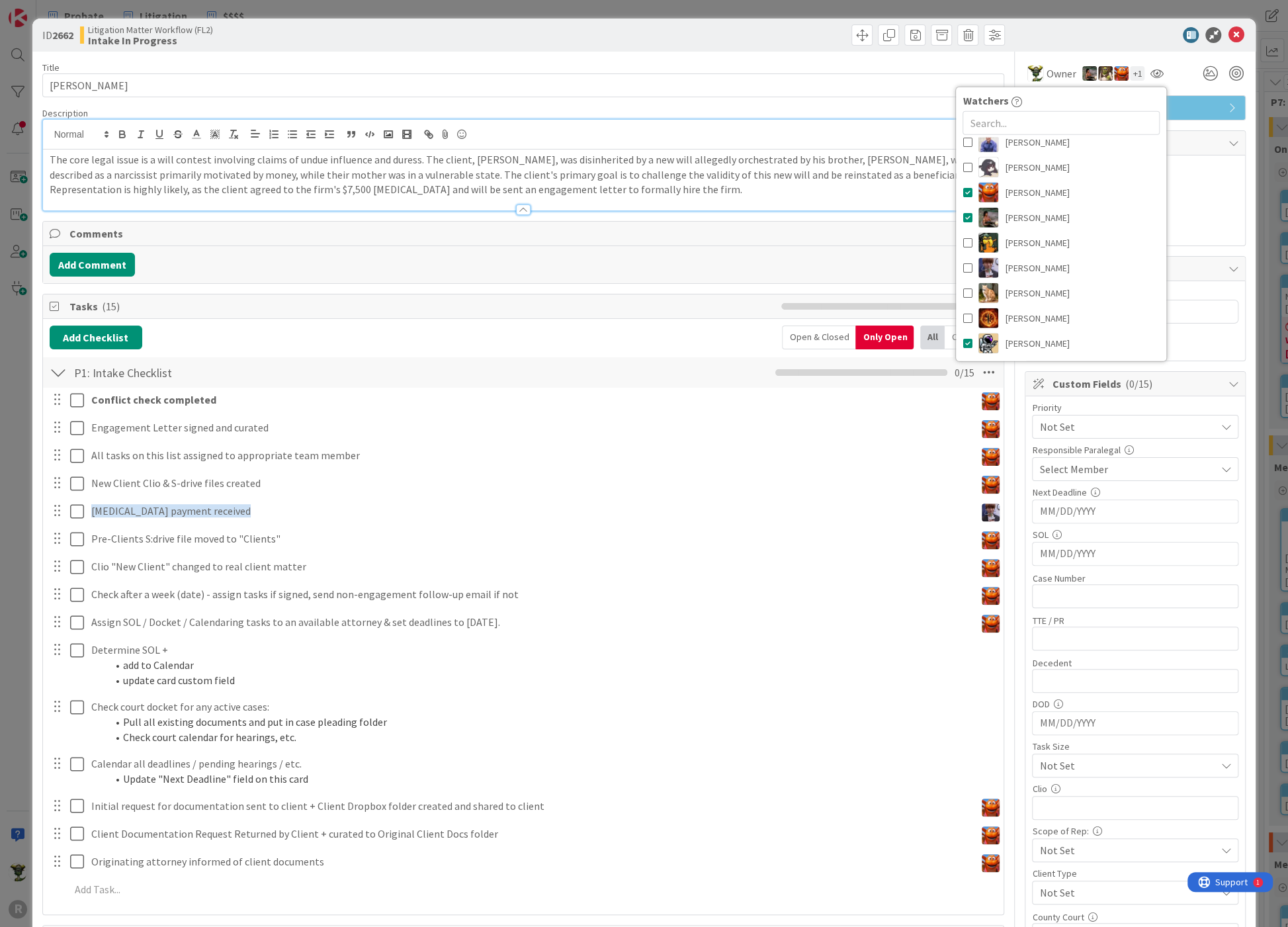
click at [718, 329] on div "Add Checklist Back Open & Closed Only Open All Only Mine" at bounding box center [523, 337] width 948 height 24
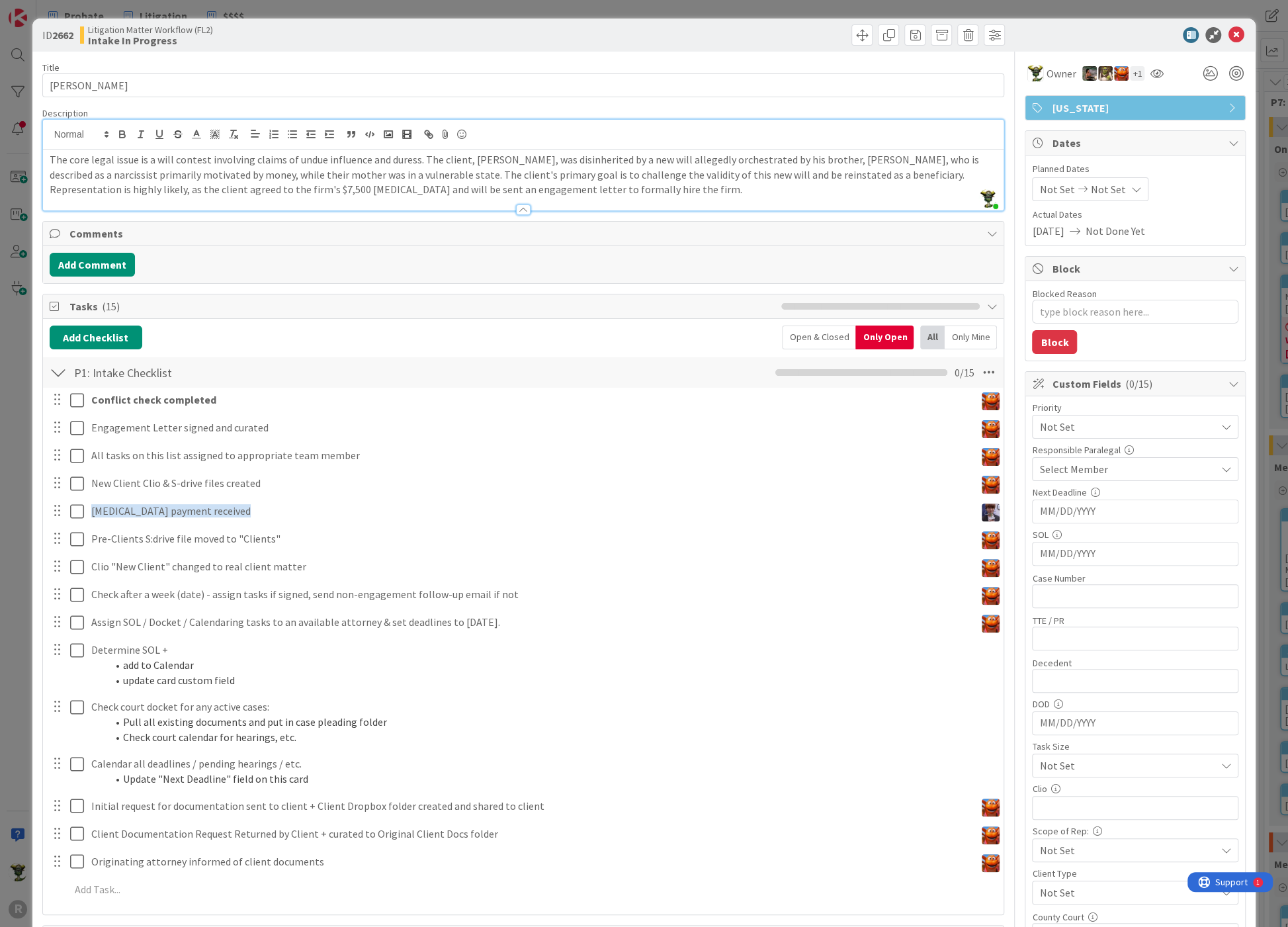
scroll to position [73, 0]
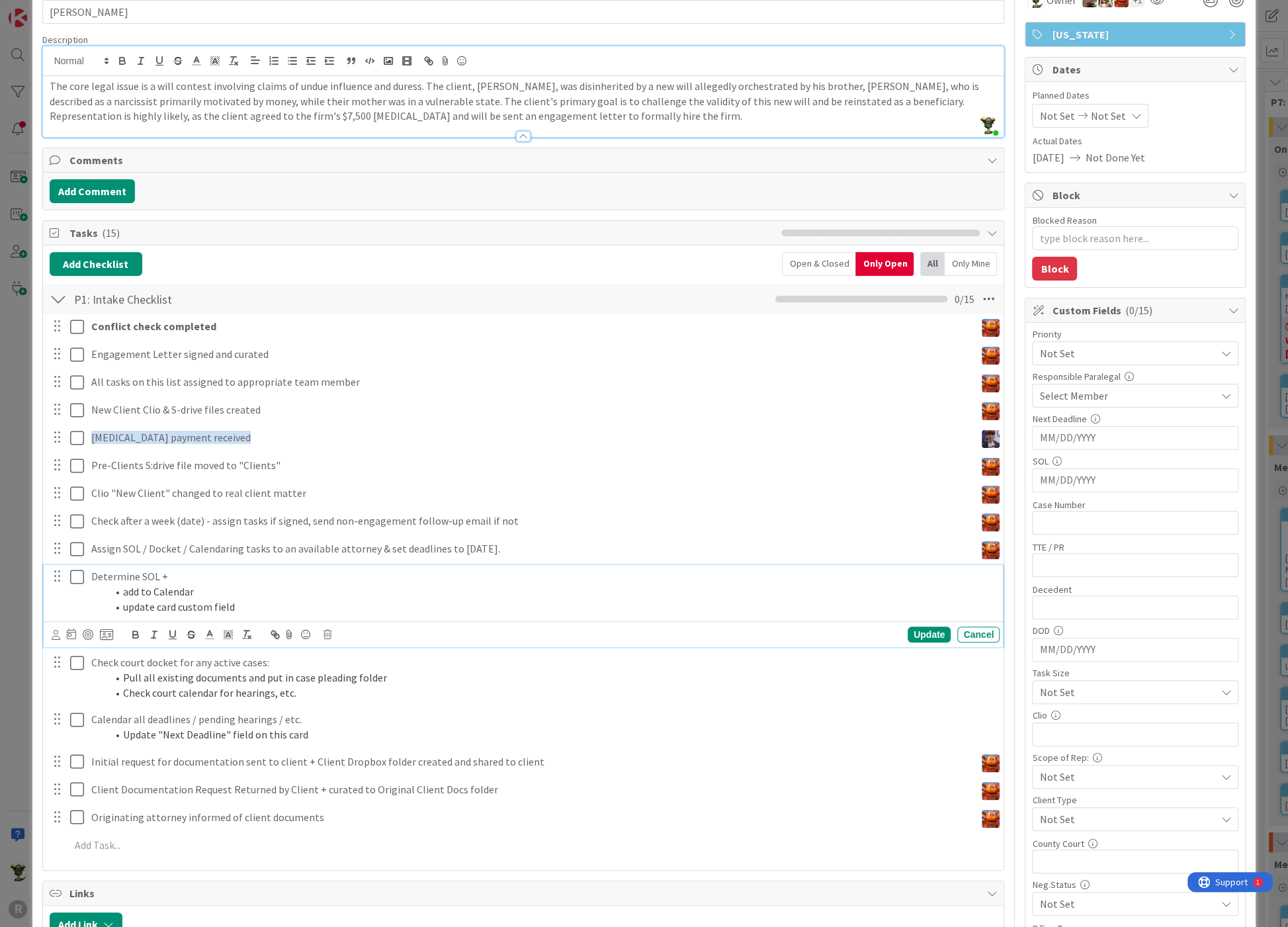
click at [138, 574] on p "Determine SOL +" at bounding box center [543, 576] width 903 height 15
click at [67, 630] on icon at bounding box center [72, 634] width 9 height 11
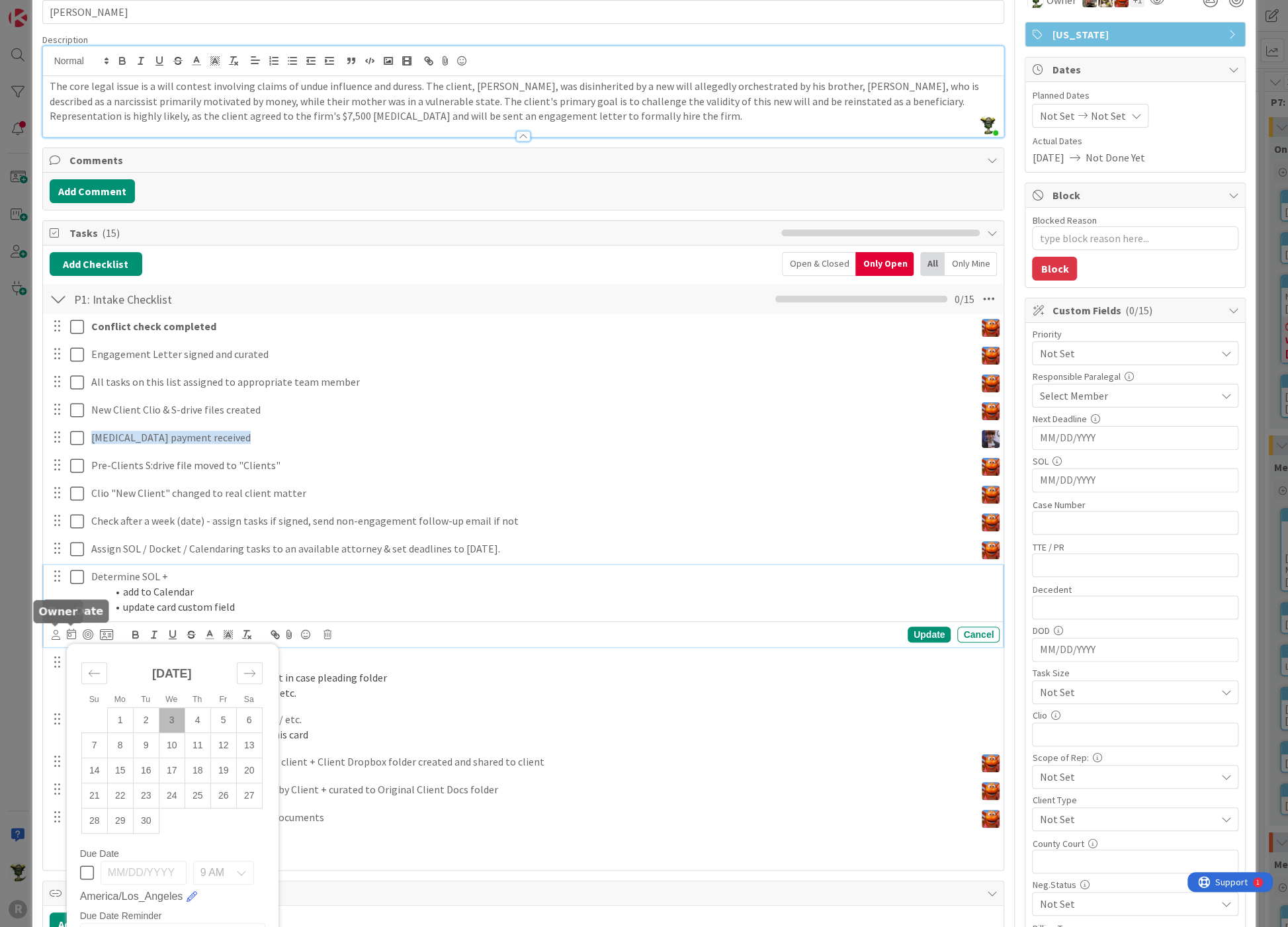
click at [58, 633] on icon at bounding box center [56, 634] width 9 height 10
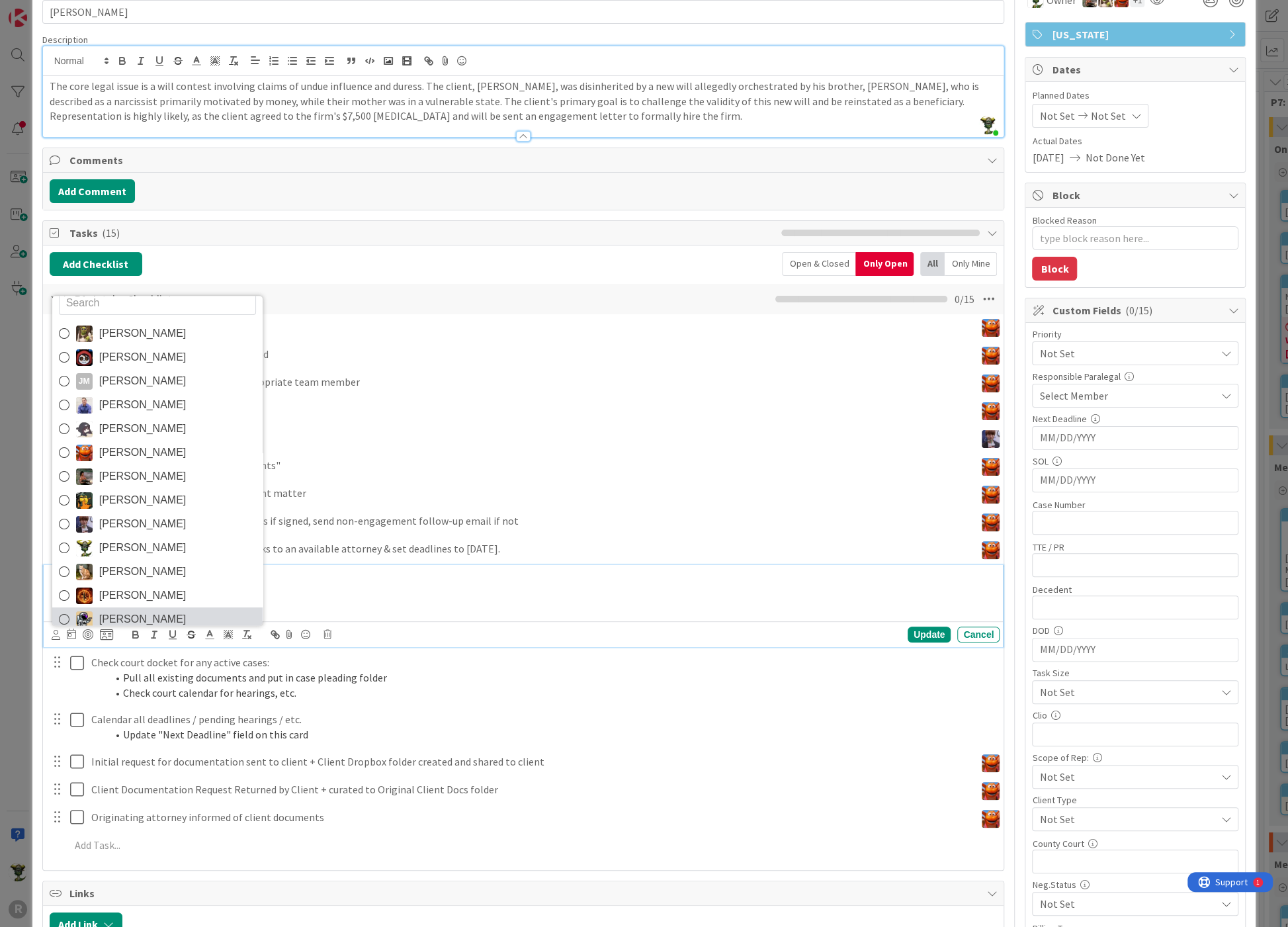
scroll to position [21, 0]
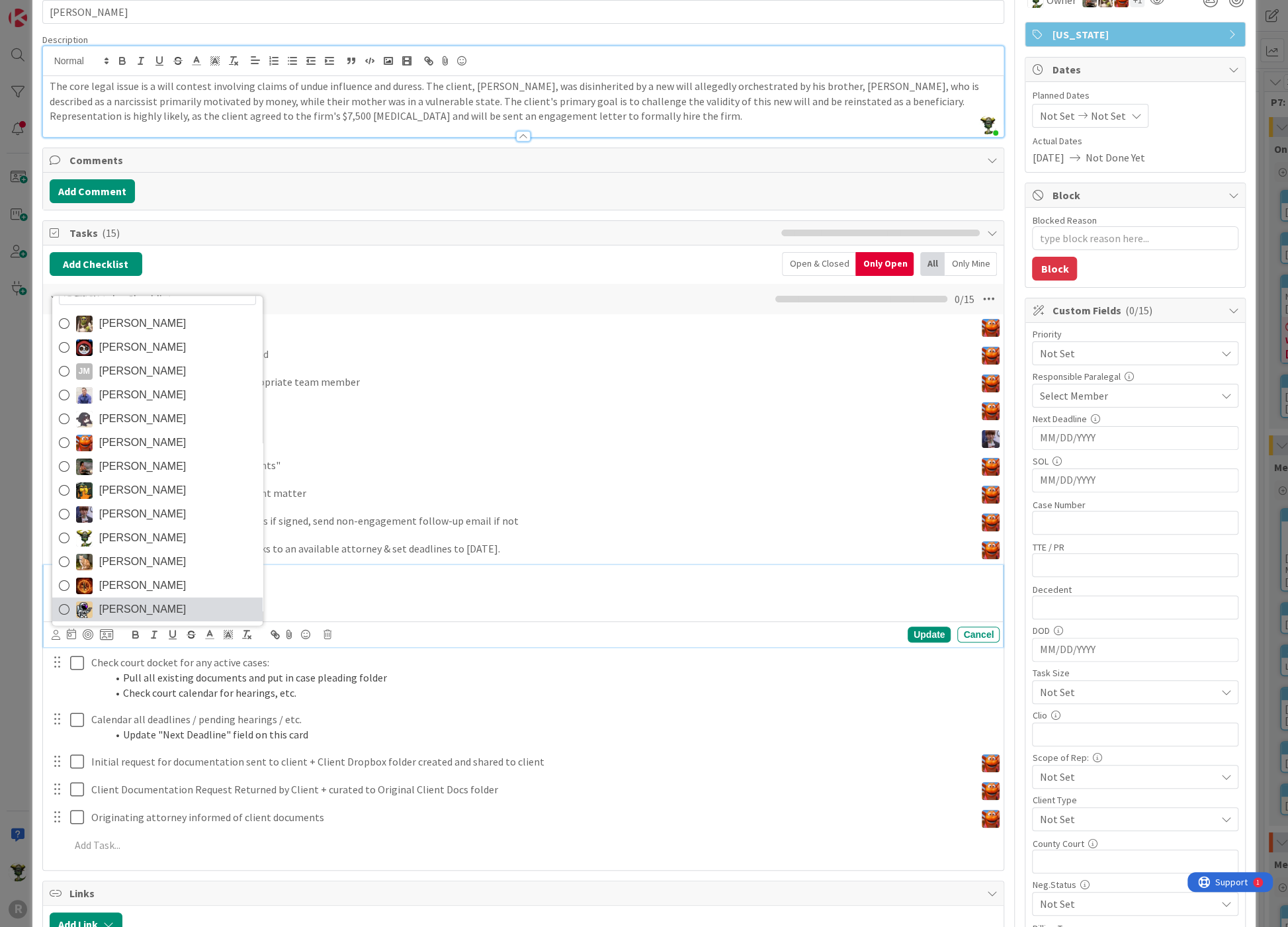
click at [106, 603] on span "[PERSON_NAME]" at bounding box center [143, 610] width 88 height 20
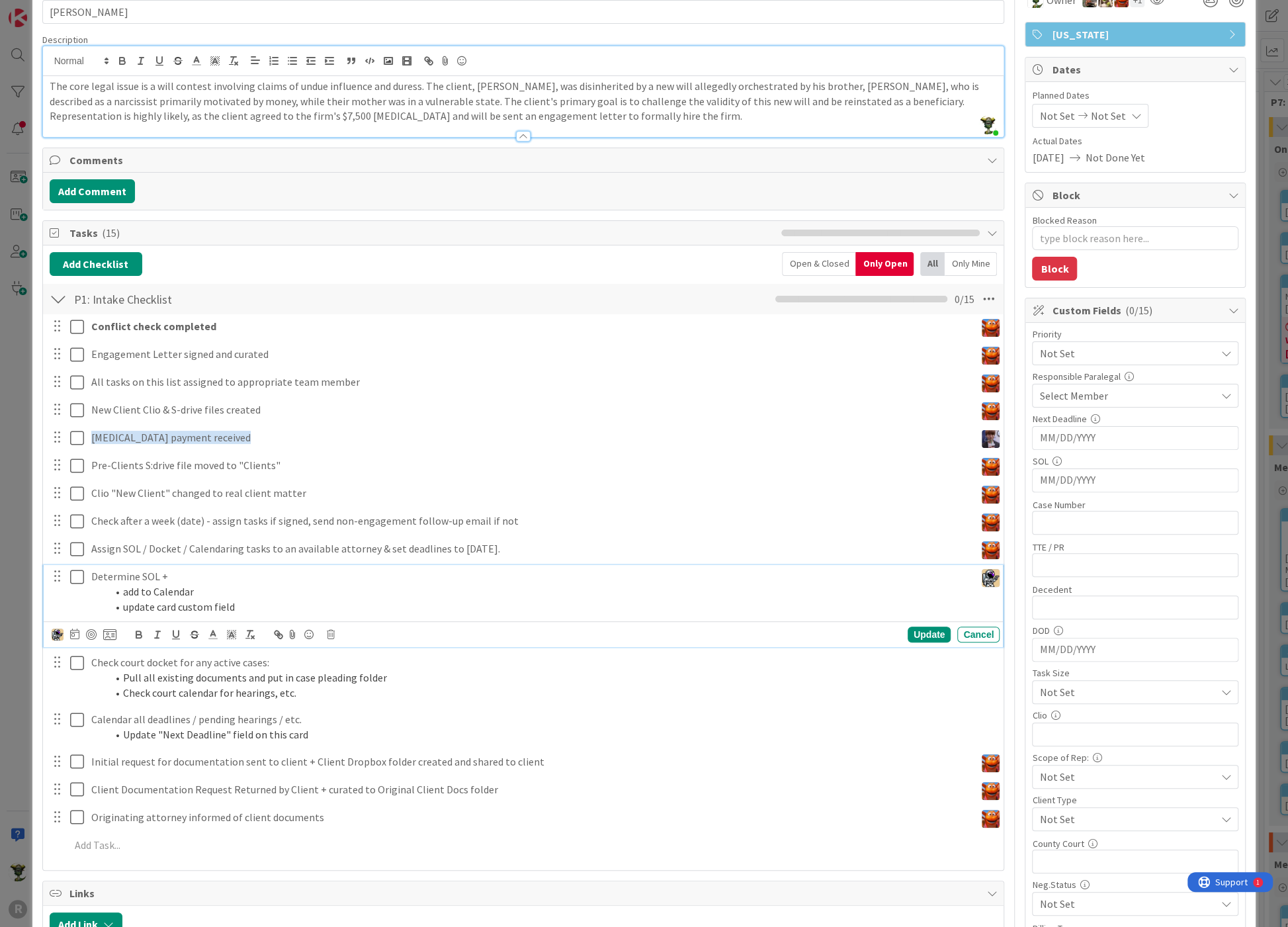
type textarea "x"
click at [72, 633] on icon at bounding box center [74, 634] width 9 height 11
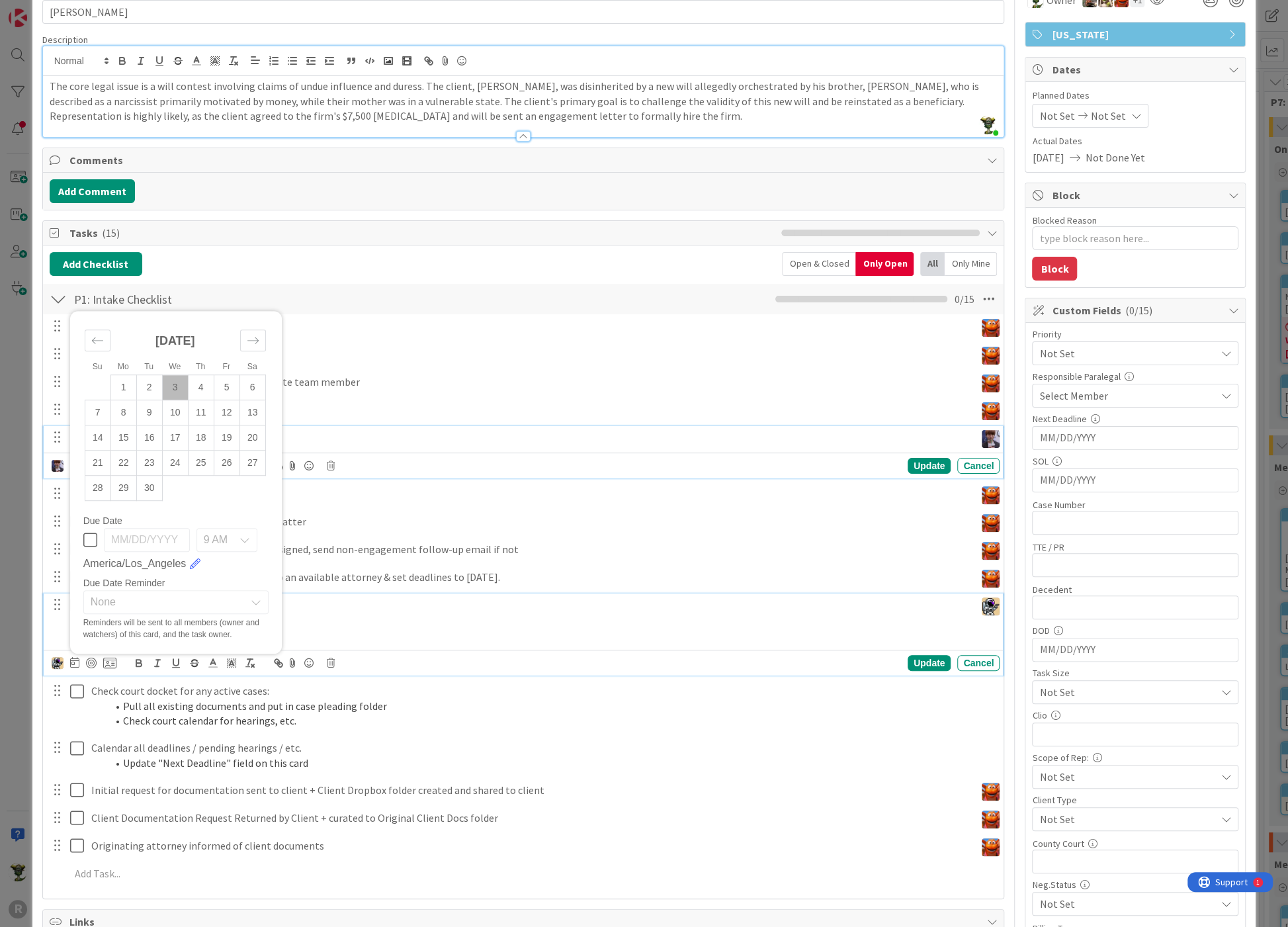
click at [687, 426] on div "[MEDICAL_DATA] payment received" at bounding box center [530, 438] width 889 height 23
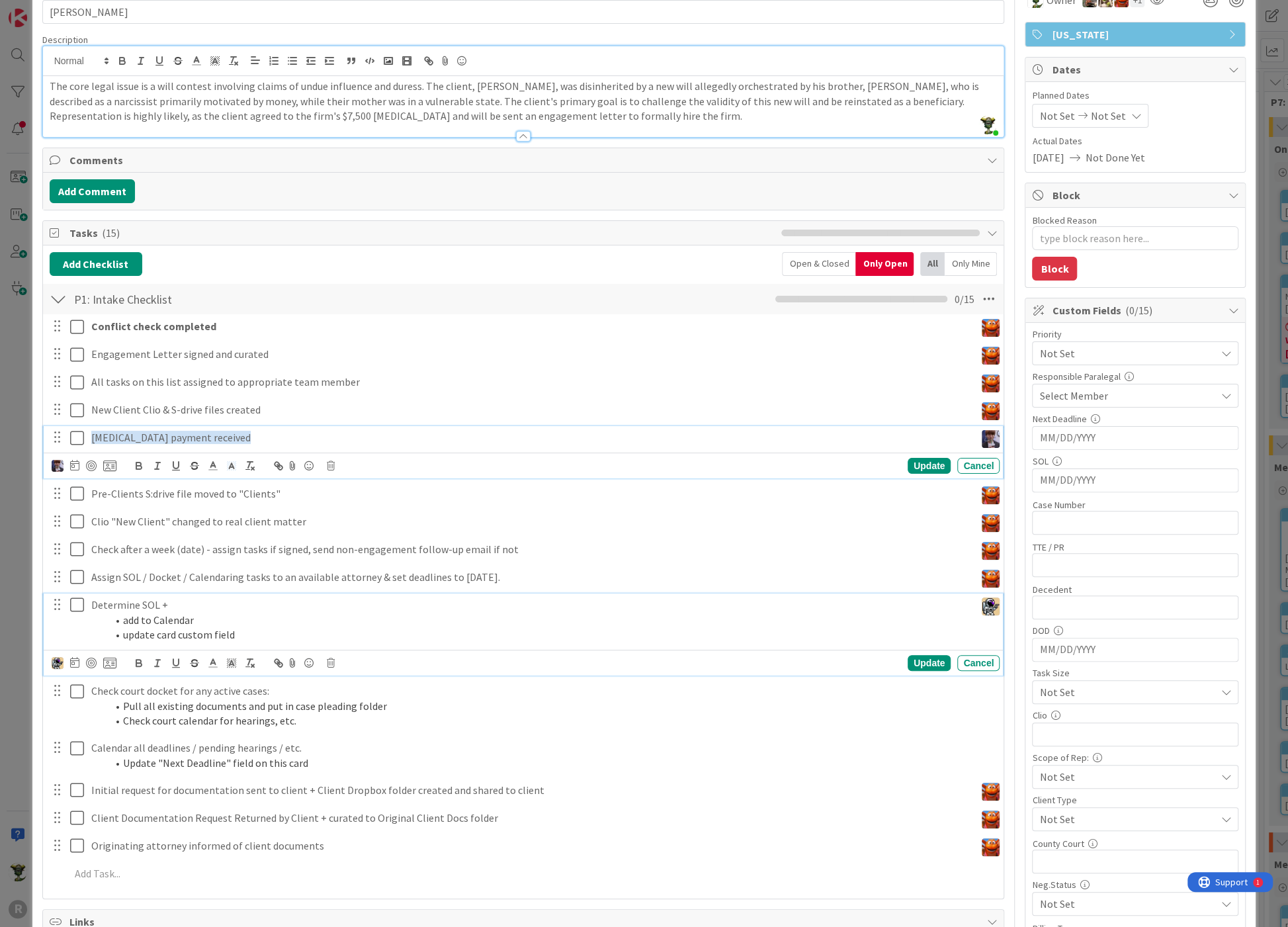
click at [871, 604] on p "Determine SOL +" at bounding box center [530, 605] width 878 height 15
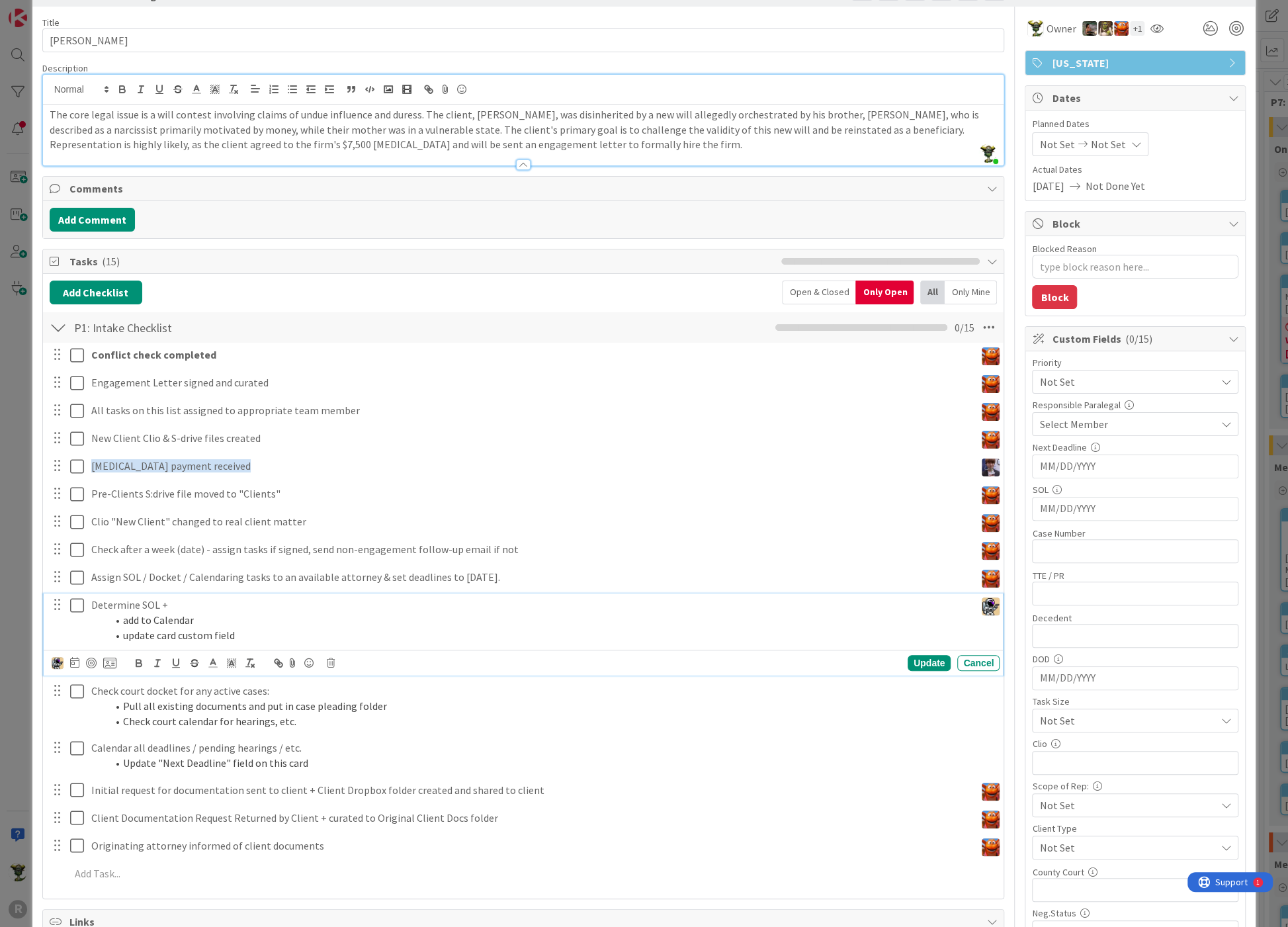
drag, startPoint x: 749, startPoint y: 200, endPoint x: 751, endPoint y: 215, distance: 15.1
click at [748, 210] on div "Add Comment" at bounding box center [523, 219] width 962 height 37
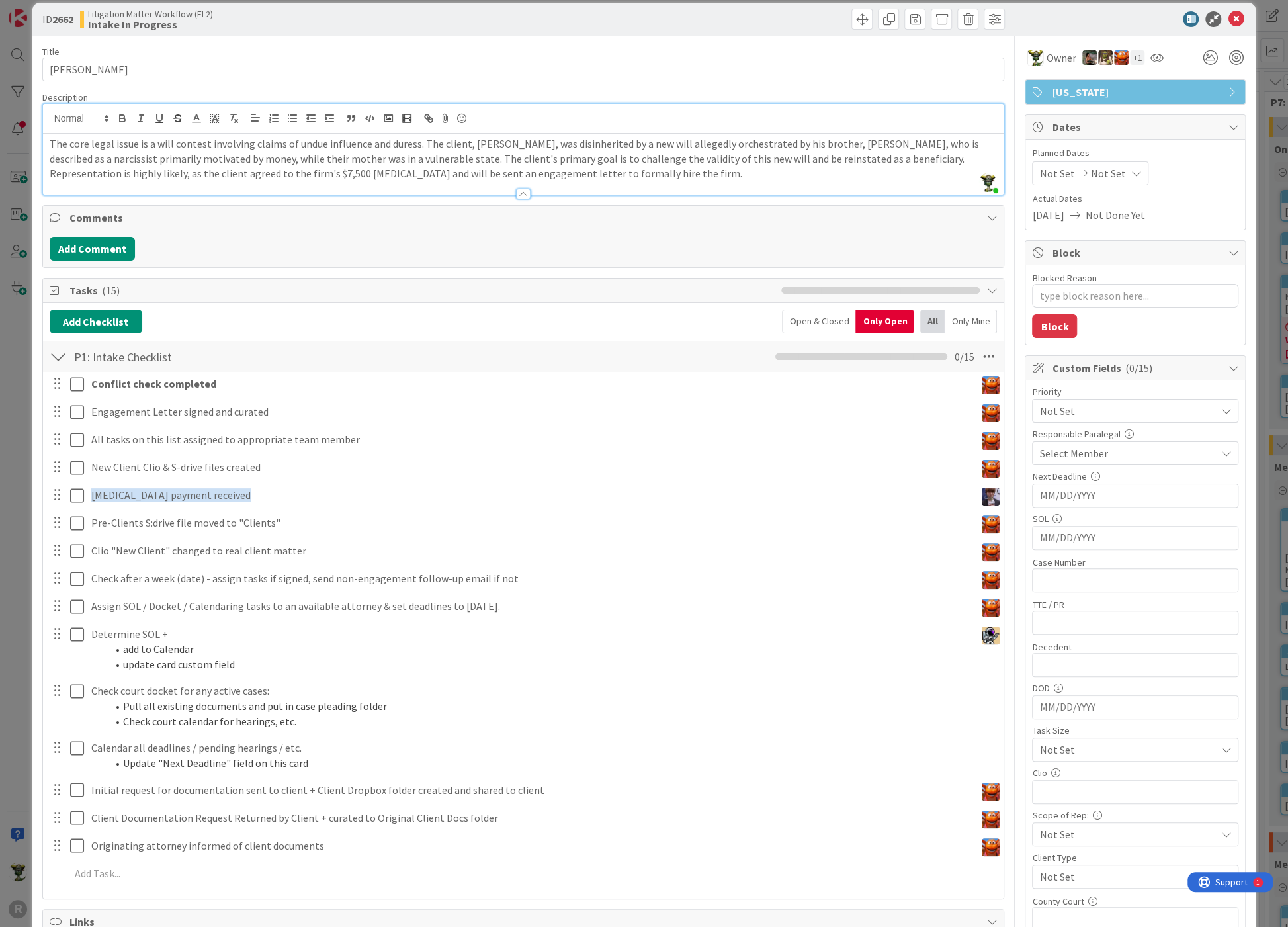
scroll to position [0, 0]
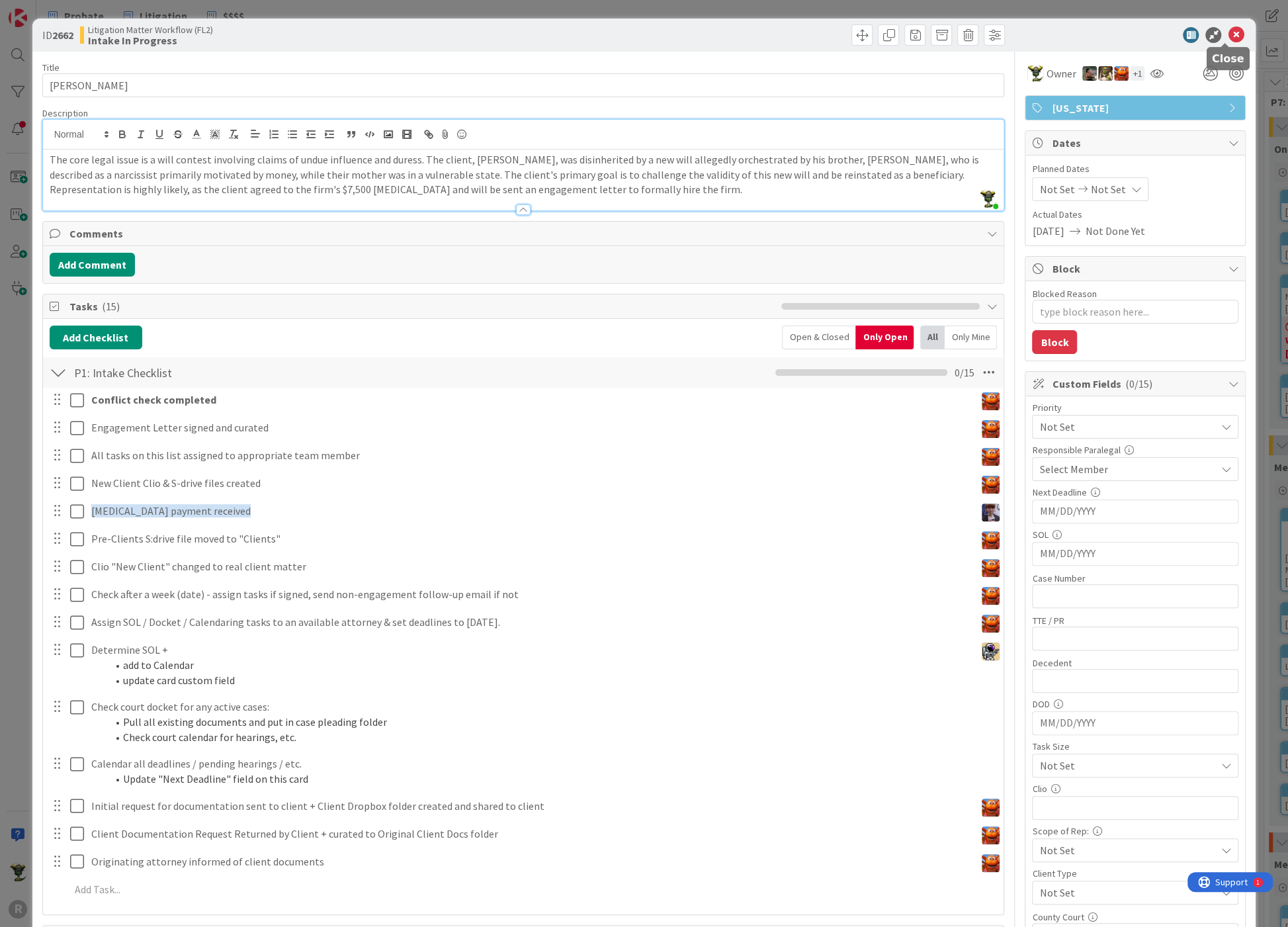
click at [1228, 34] on icon at bounding box center [1236, 35] width 16 height 16
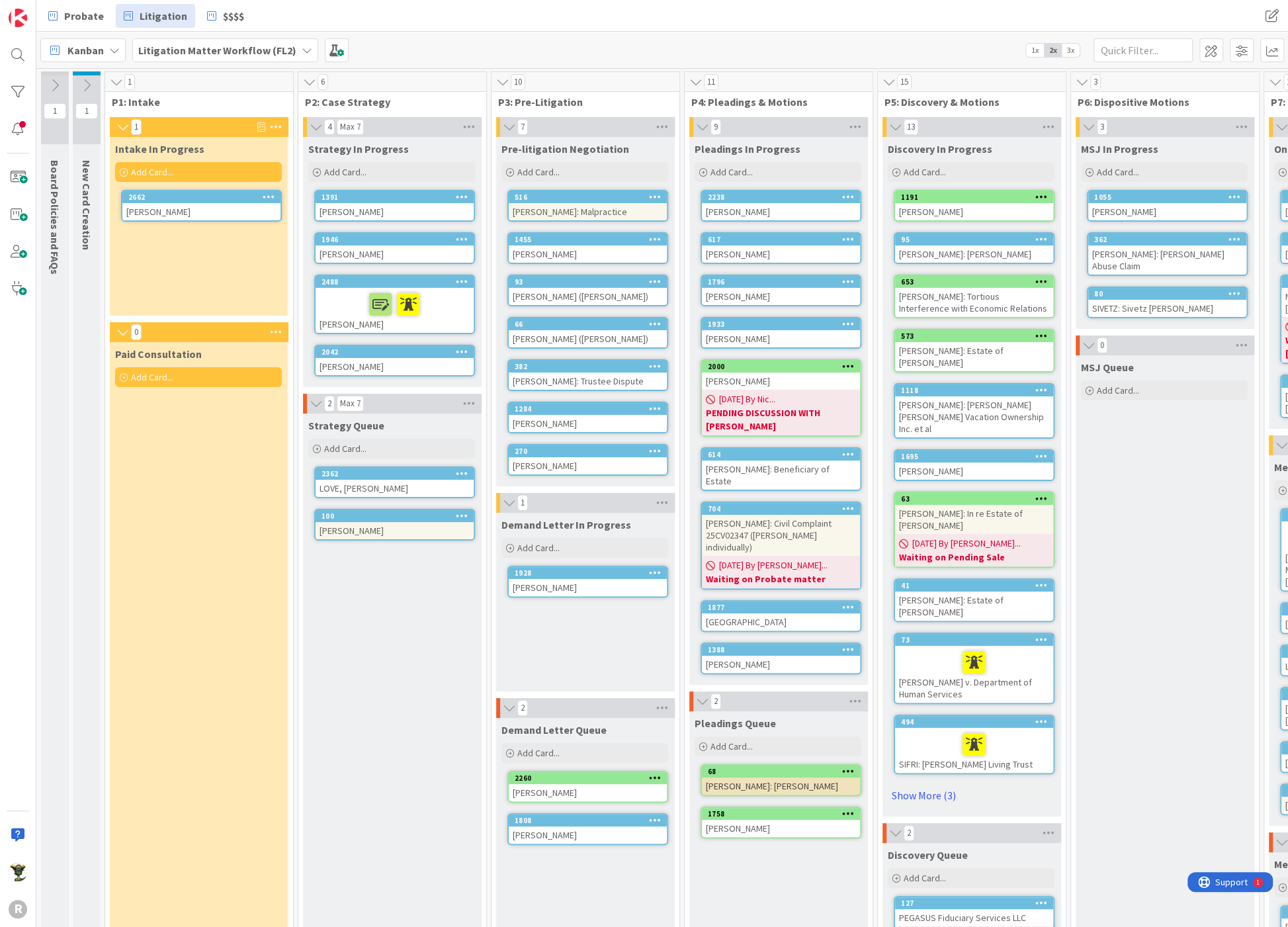
click at [737, 36] on div "Kanban Litigation Matter Workflow (FL2) 1x 2x 3x" at bounding box center [663, 50] width 1252 height 37
